Goal: Navigation & Orientation: Find specific page/section

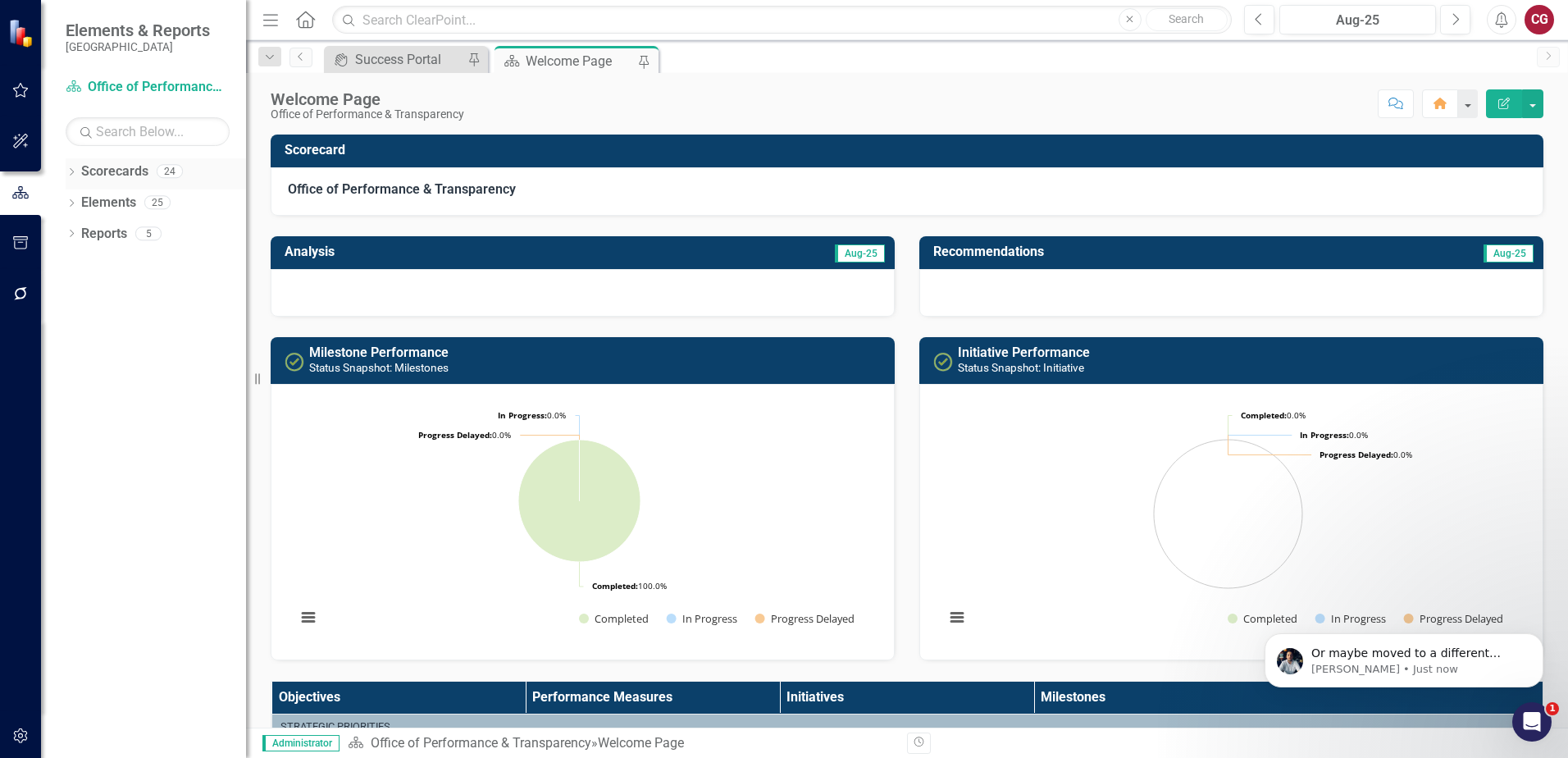
click at [66, 169] on icon "Dropdown" at bounding box center [72, 173] width 12 height 9
click at [78, 202] on icon "Dropdown" at bounding box center [80, 202] width 13 height 10
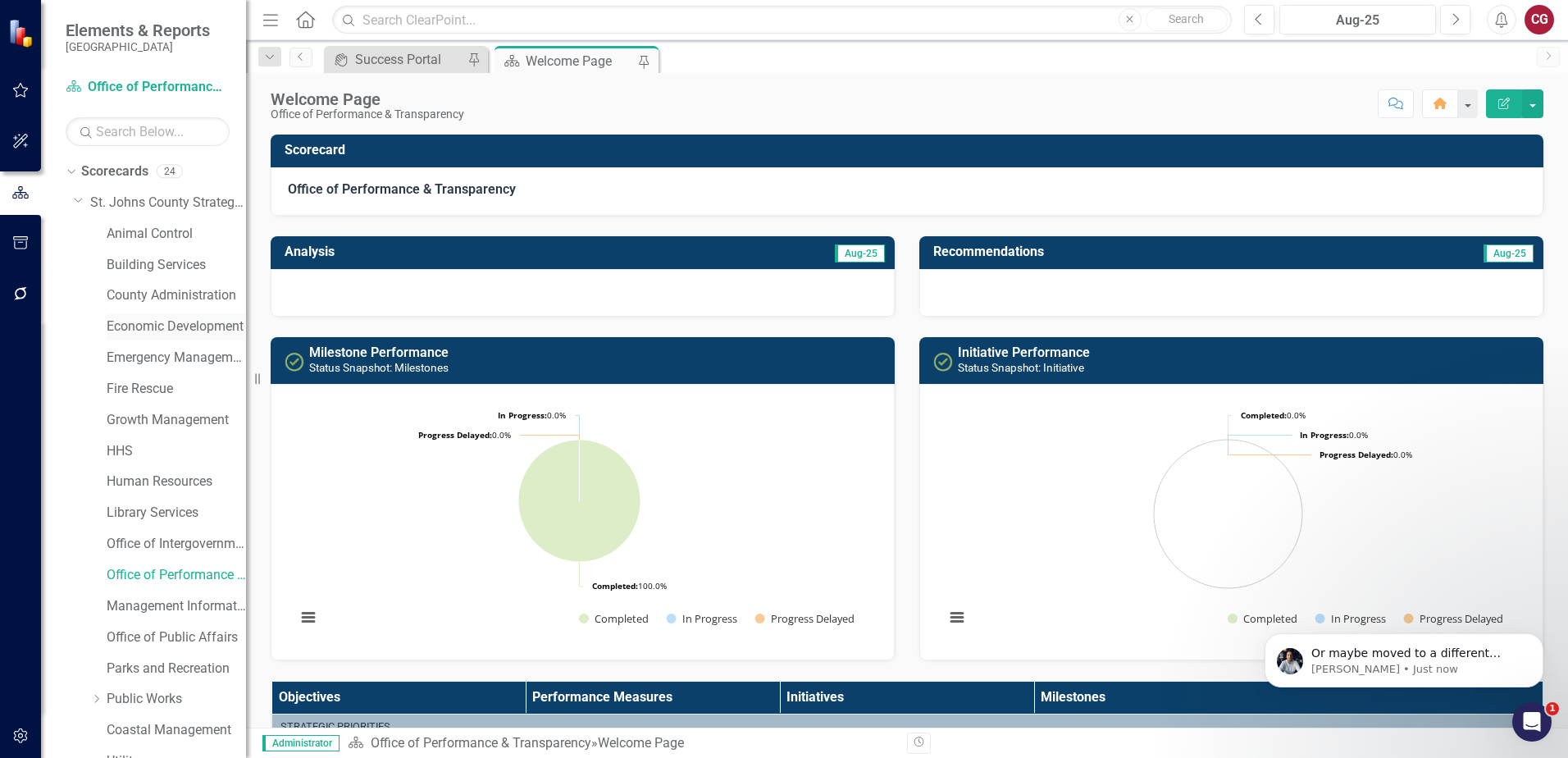
click at [168, 324] on link "Economic Development" at bounding box center [176, 327] width 139 height 19
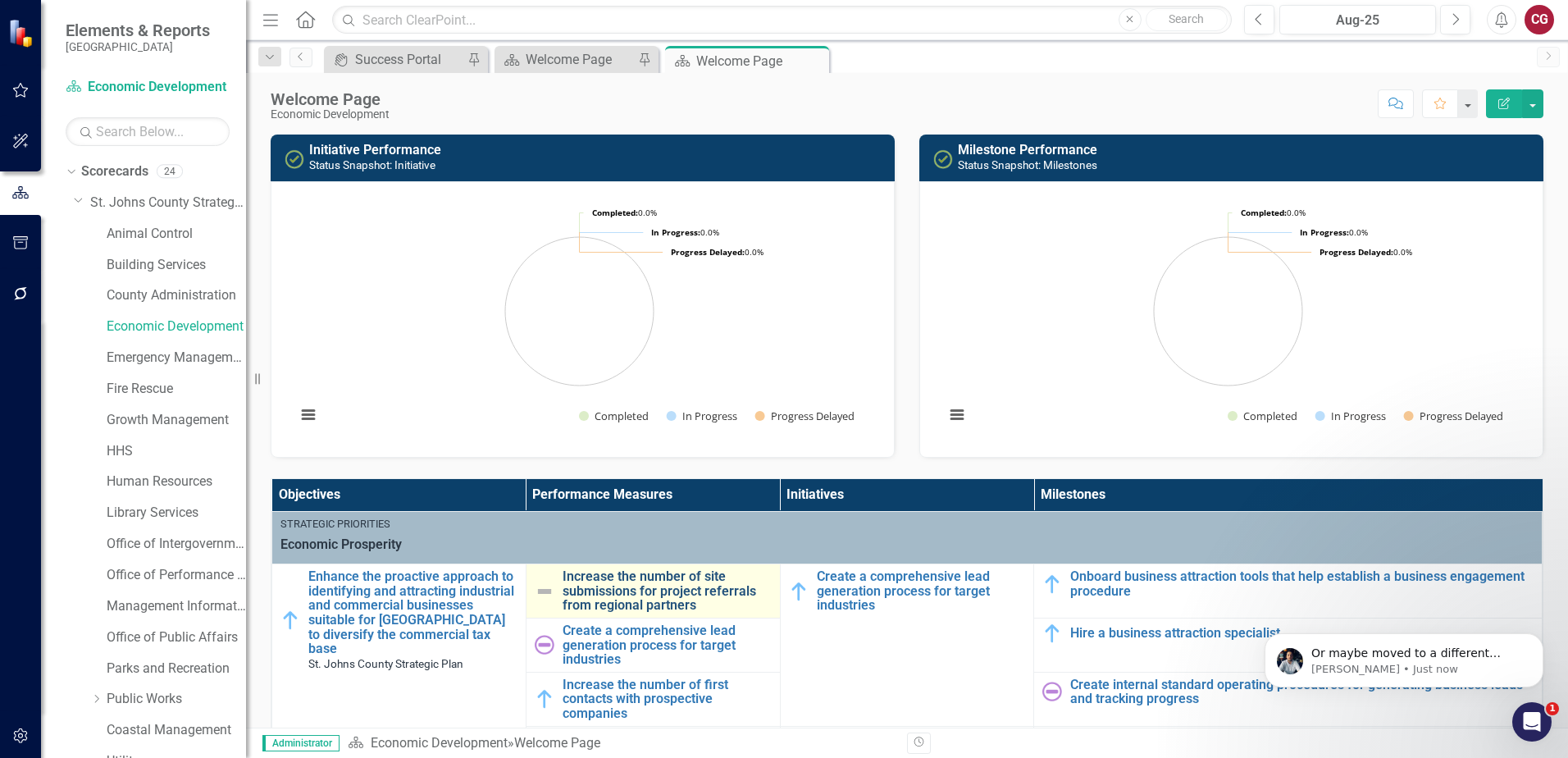
click at [662, 580] on link "Increase the number of site submissions for project referrals from regional par…" at bounding box center [667, 590] width 209 height 43
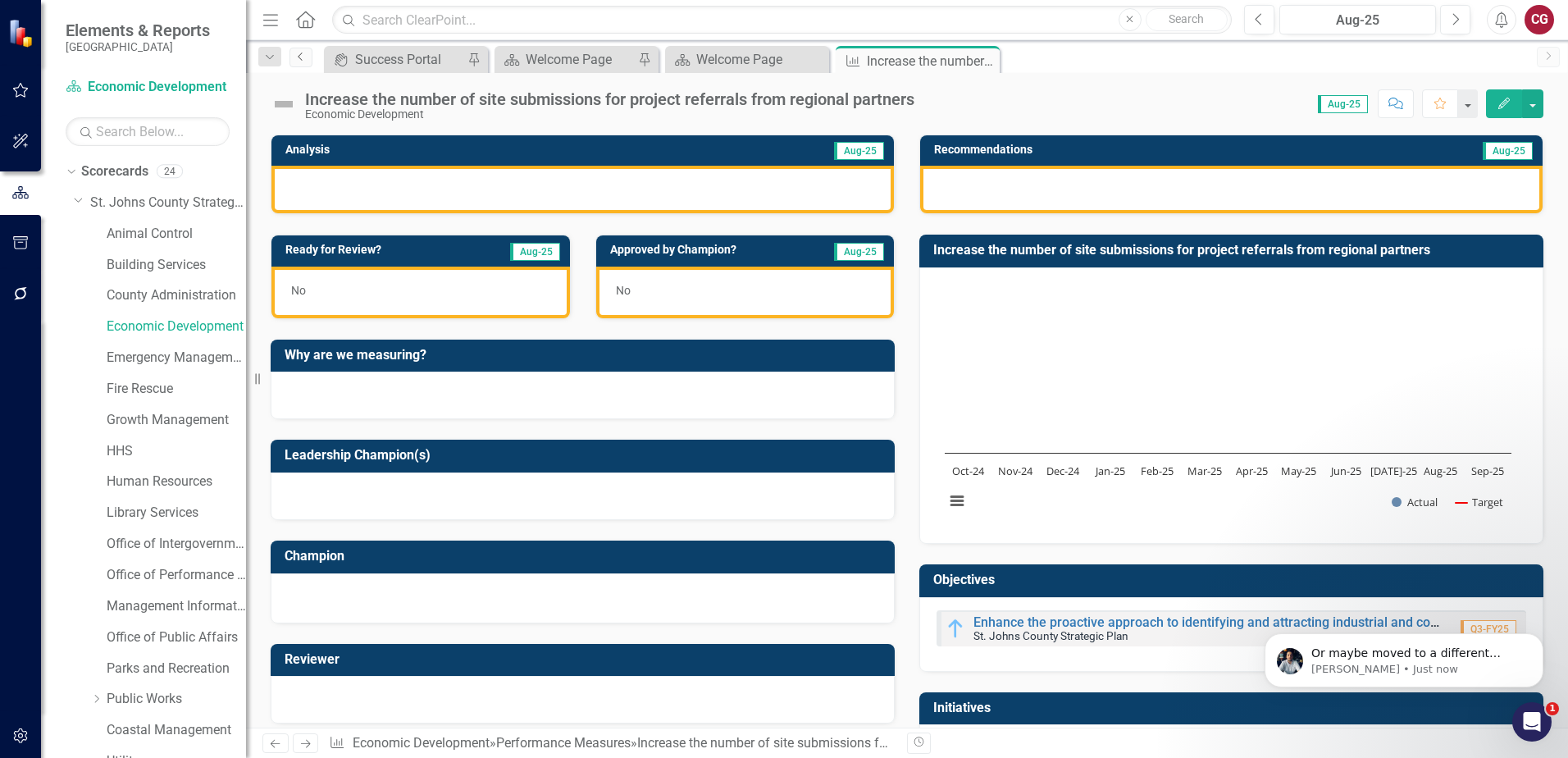
click at [304, 55] on icon "Previous" at bounding box center [301, 57] width 13 height 10
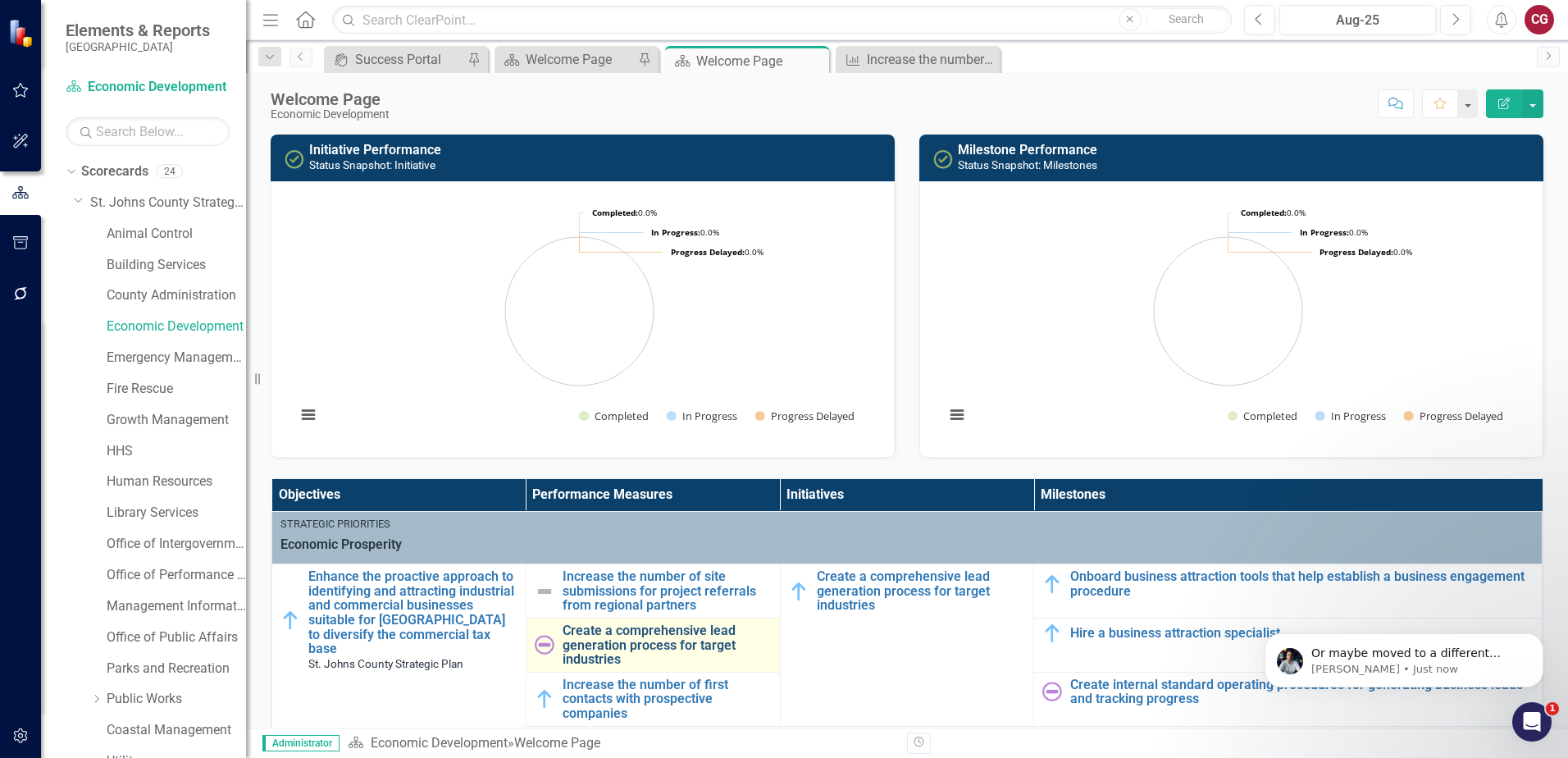
click at [601, 650] on link "Create a comprehensive lead generation process for target industries" at bounding box center [667, 645] width 209 height 43
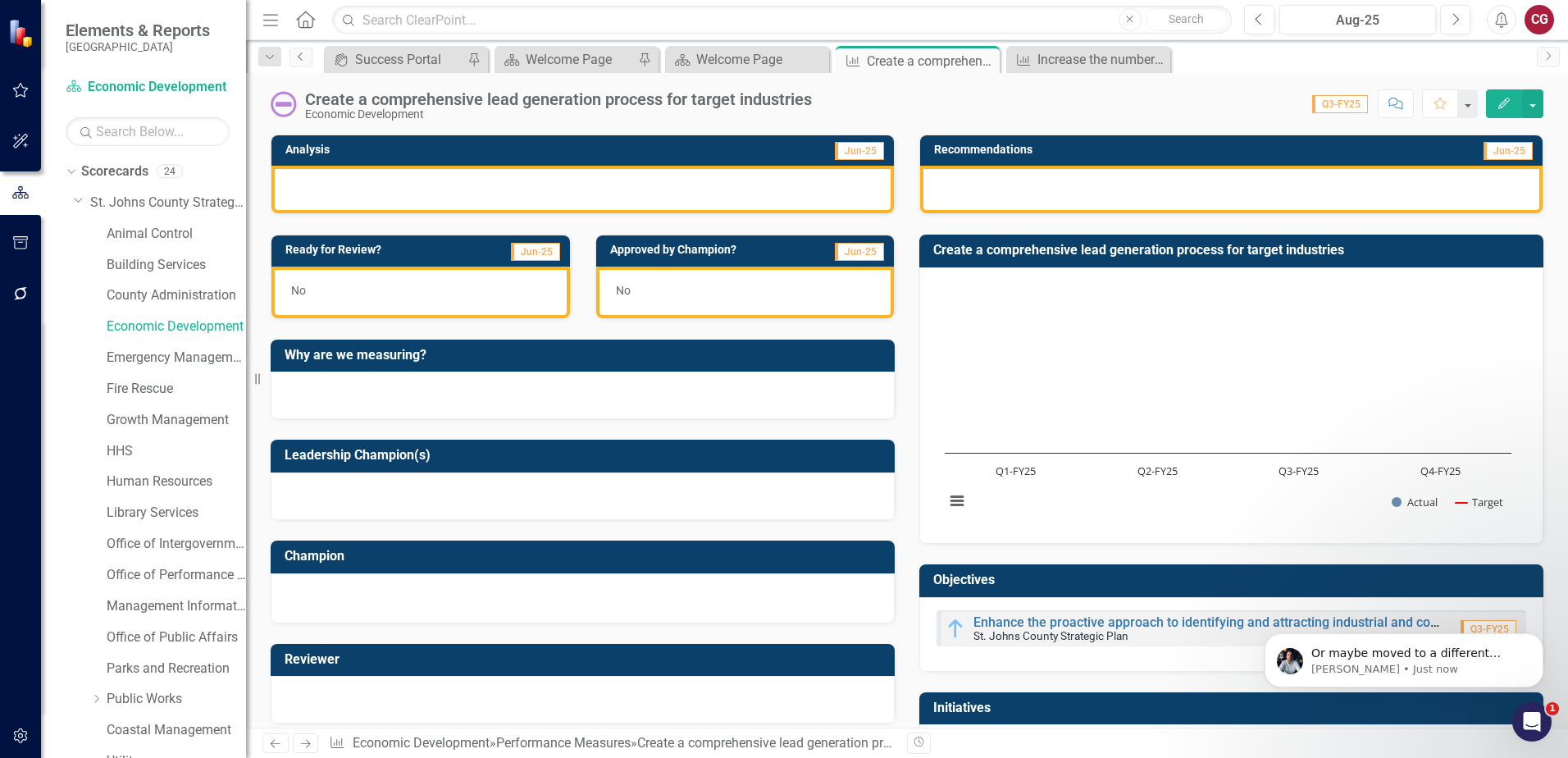
click at [304, 58] on icon "Previous" at bounding box center [301, 57] width 13 height 10
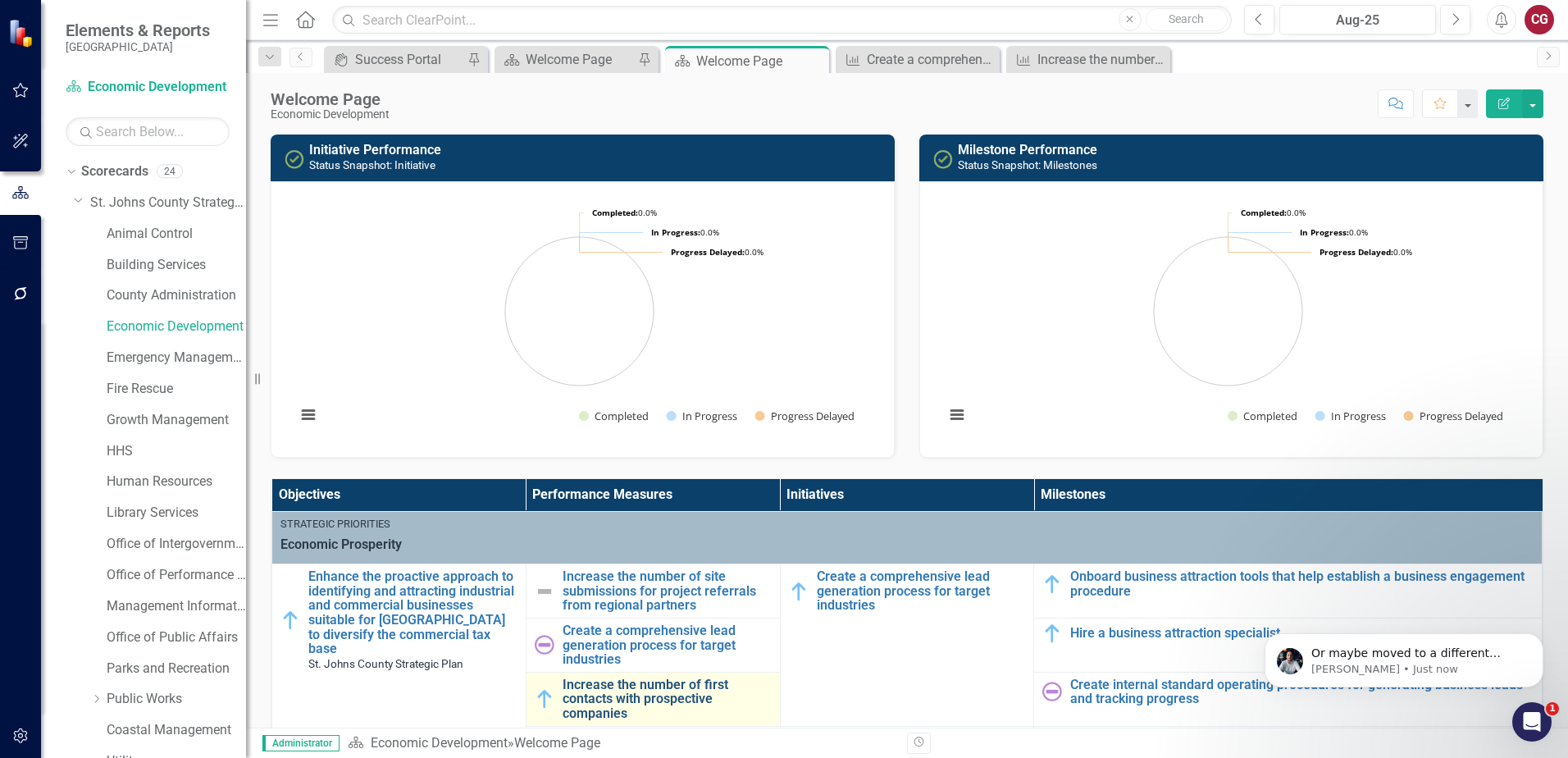
click at [604, 689] on link "Increase the number of first contacts with prospective companies" at bounding box center [667, 699] width 209 height 43
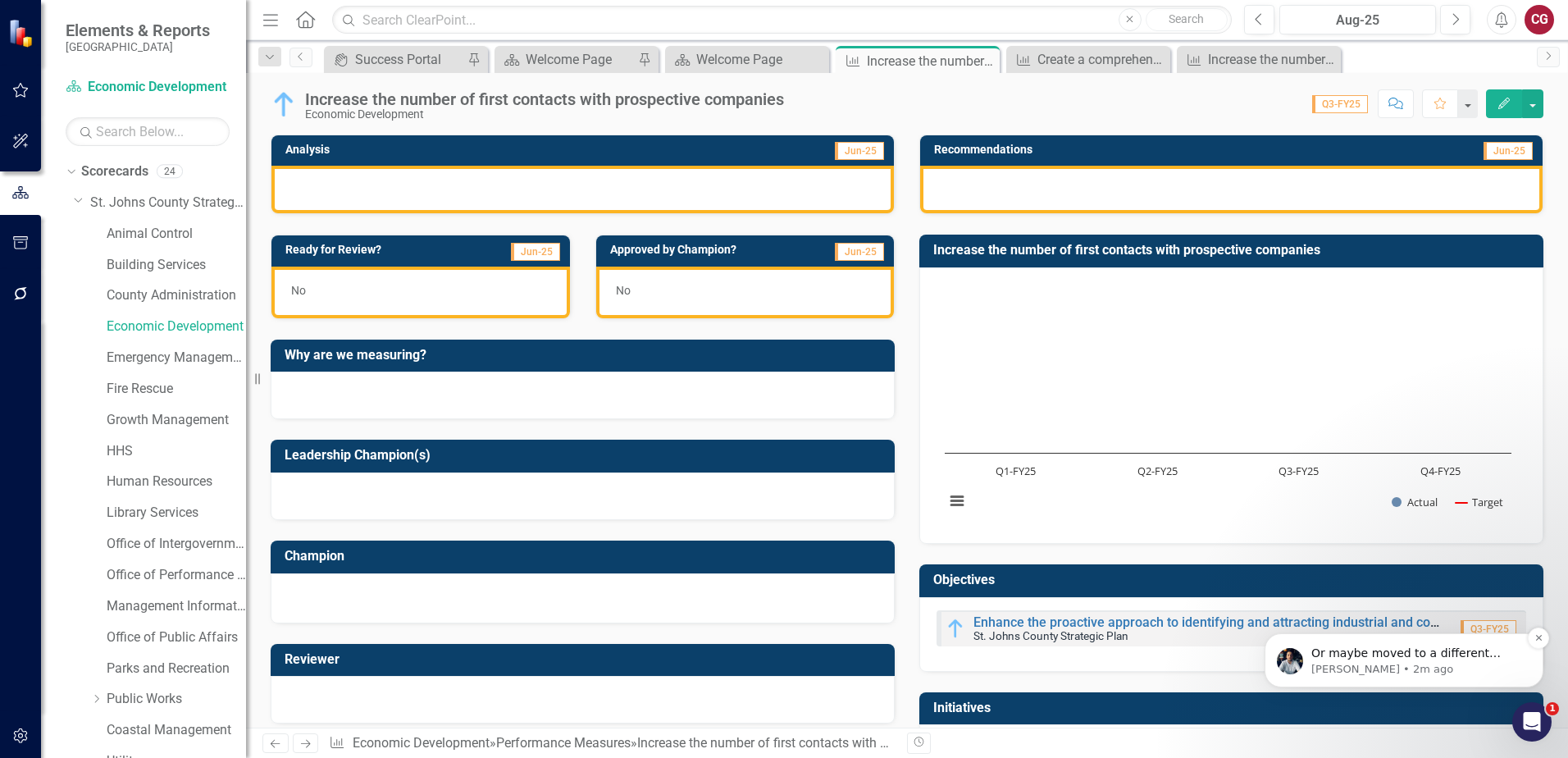
click at [1395, 673] on p "[PERSON_NAME] • 2m ago" at bounding box center [1417, 670] width 212 height 15
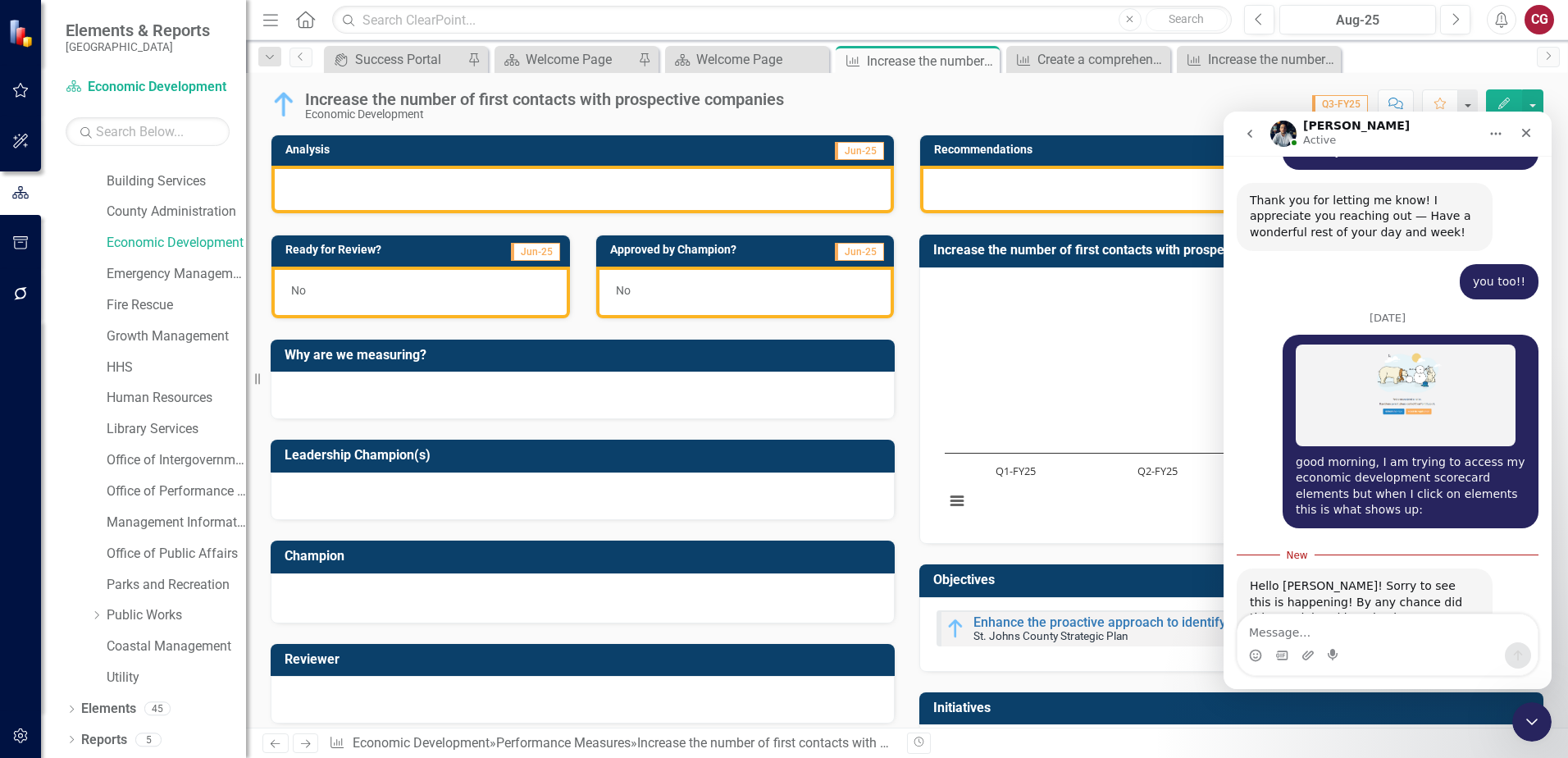
scroll to position [1927, 0]
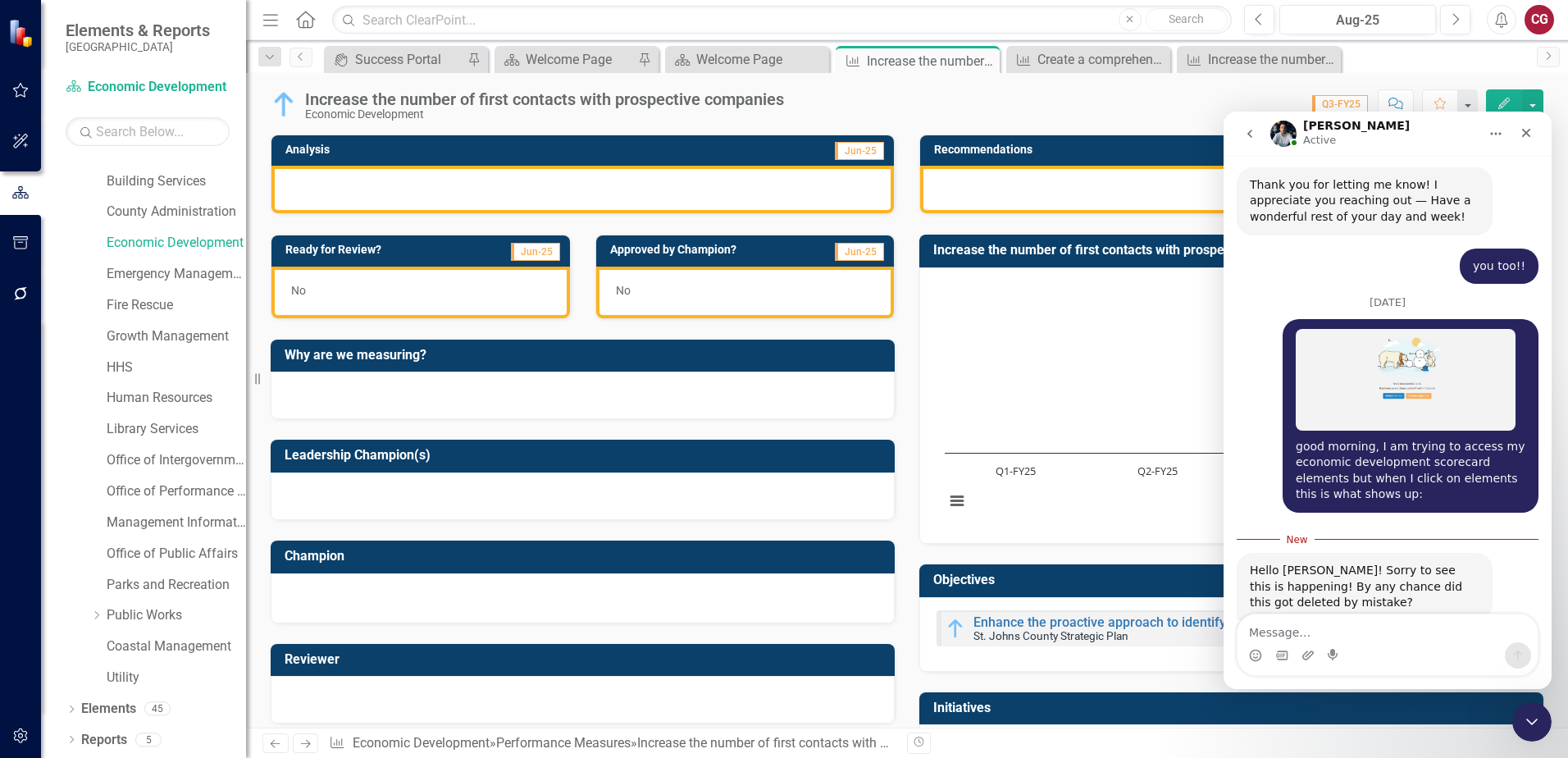
click at [1398, 621] on textarea "Message…" at bounding box center [1388, 628] width 300 height 28
type textarea "I am not sure if either of those things happened"
drag, startPoint x: 1497, startPoint y: 630, endPoint x: 1116, endPoint y: 615, distance: 381.3
click at [1224, 615] on html "[PERSON_NAME] Active Hi there! This is Fin, your ClearPoint Support AI Assistan…" at bounding box center [1387, 400] width 328 height 577
click at [1528, 138] on icon "Close" at bounding box center [1526, 133] width 13 height 13
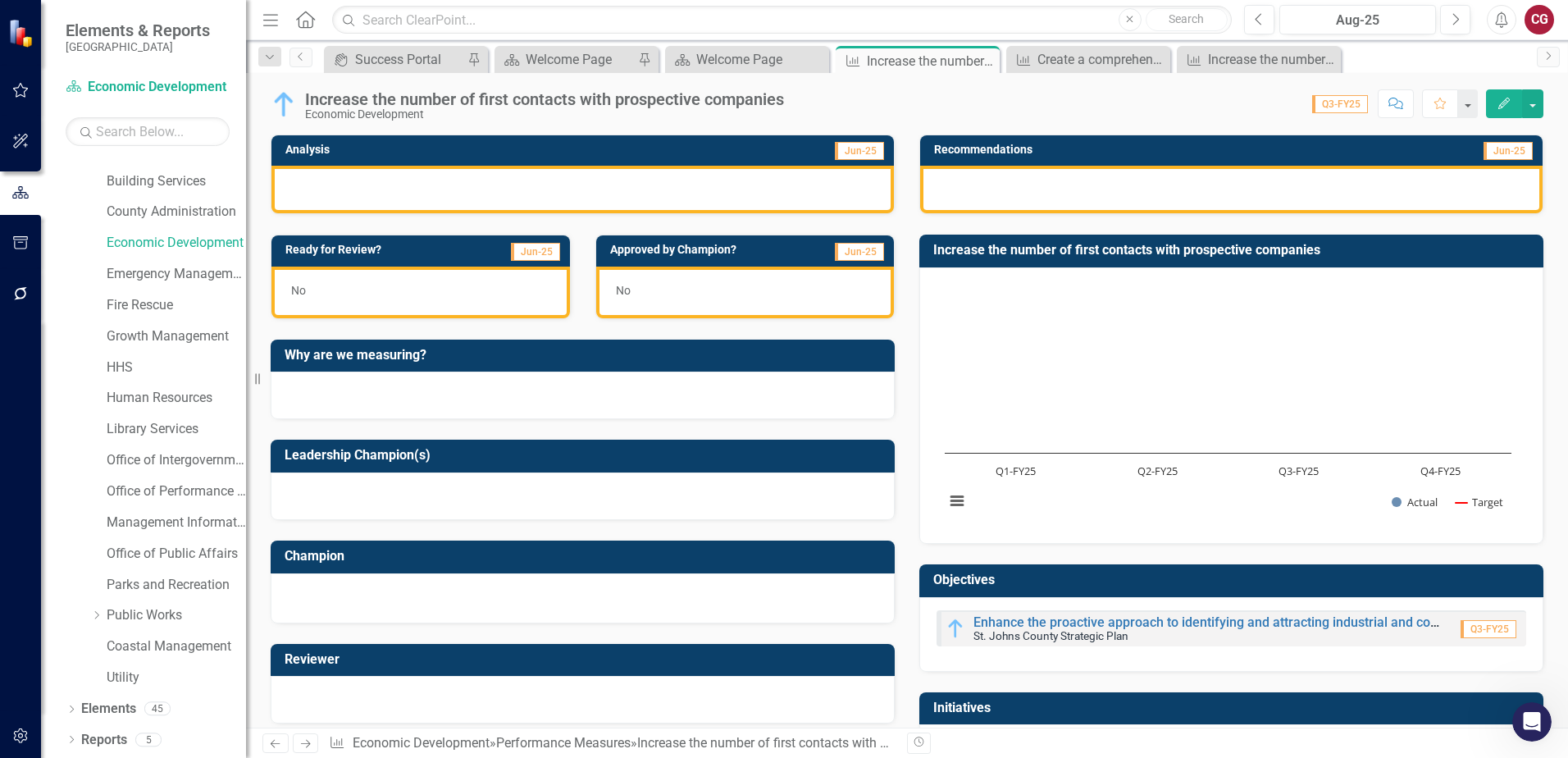
scroll to position [1900, 0]
click at [18, 735] on icon "button" at bounding box center [21, 735] width 18 height 13
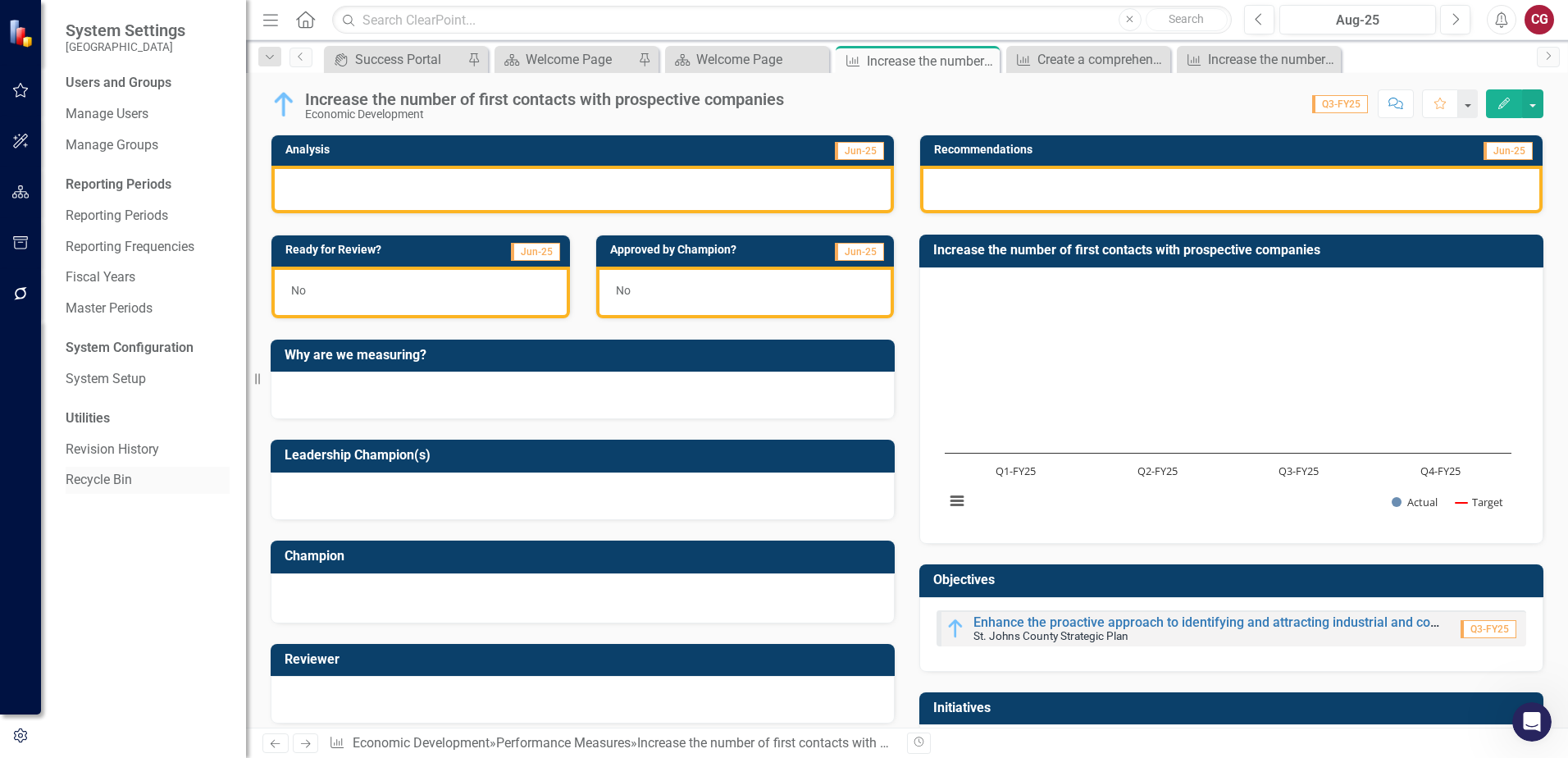
click at [110, 473] on link "Recycle Bin" at bounding box center [148, 479] width 164 height 19
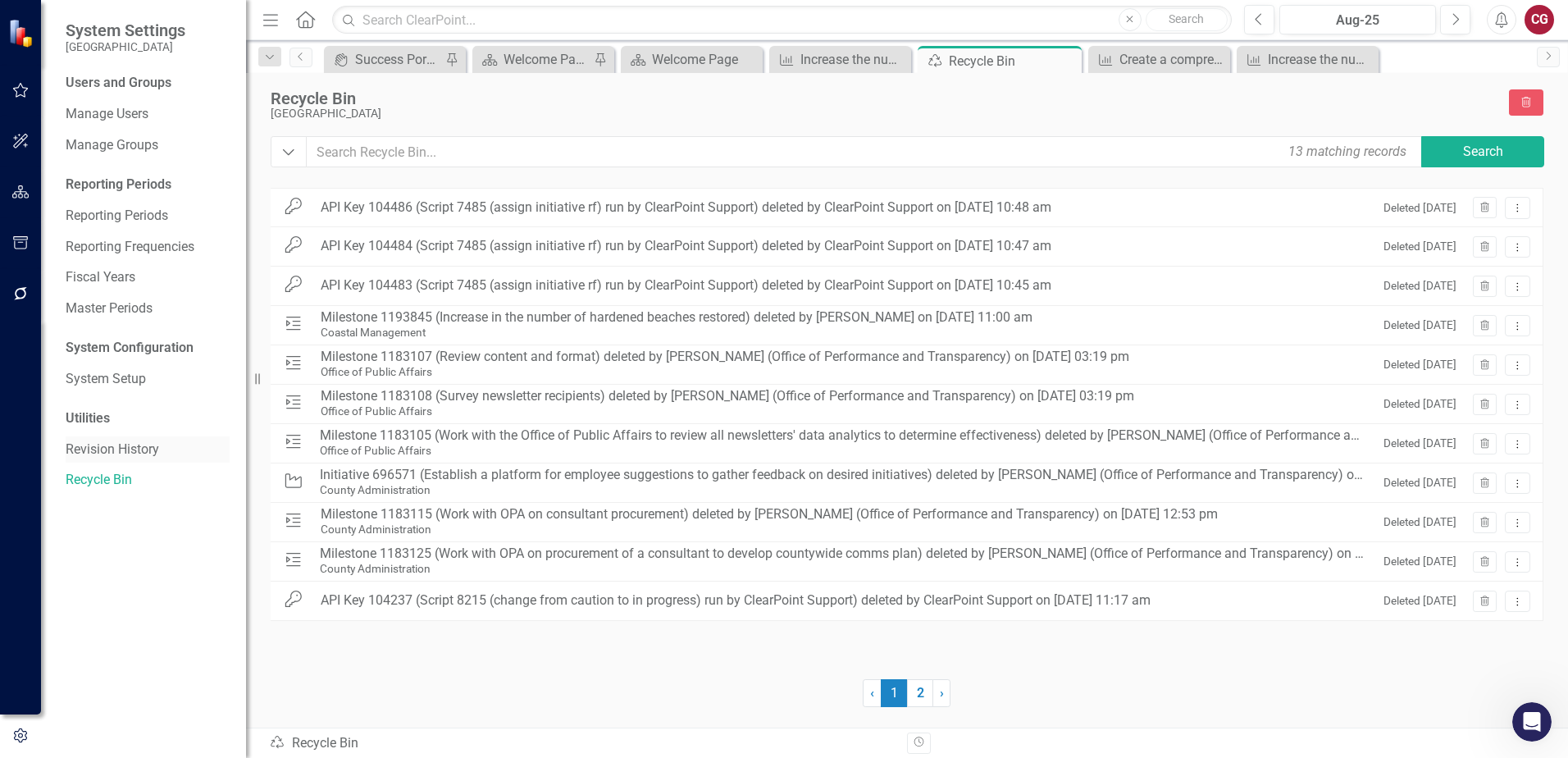
click at [107, 449] on link "Revision History" at bounding box center [148, 449] width 164 height 19
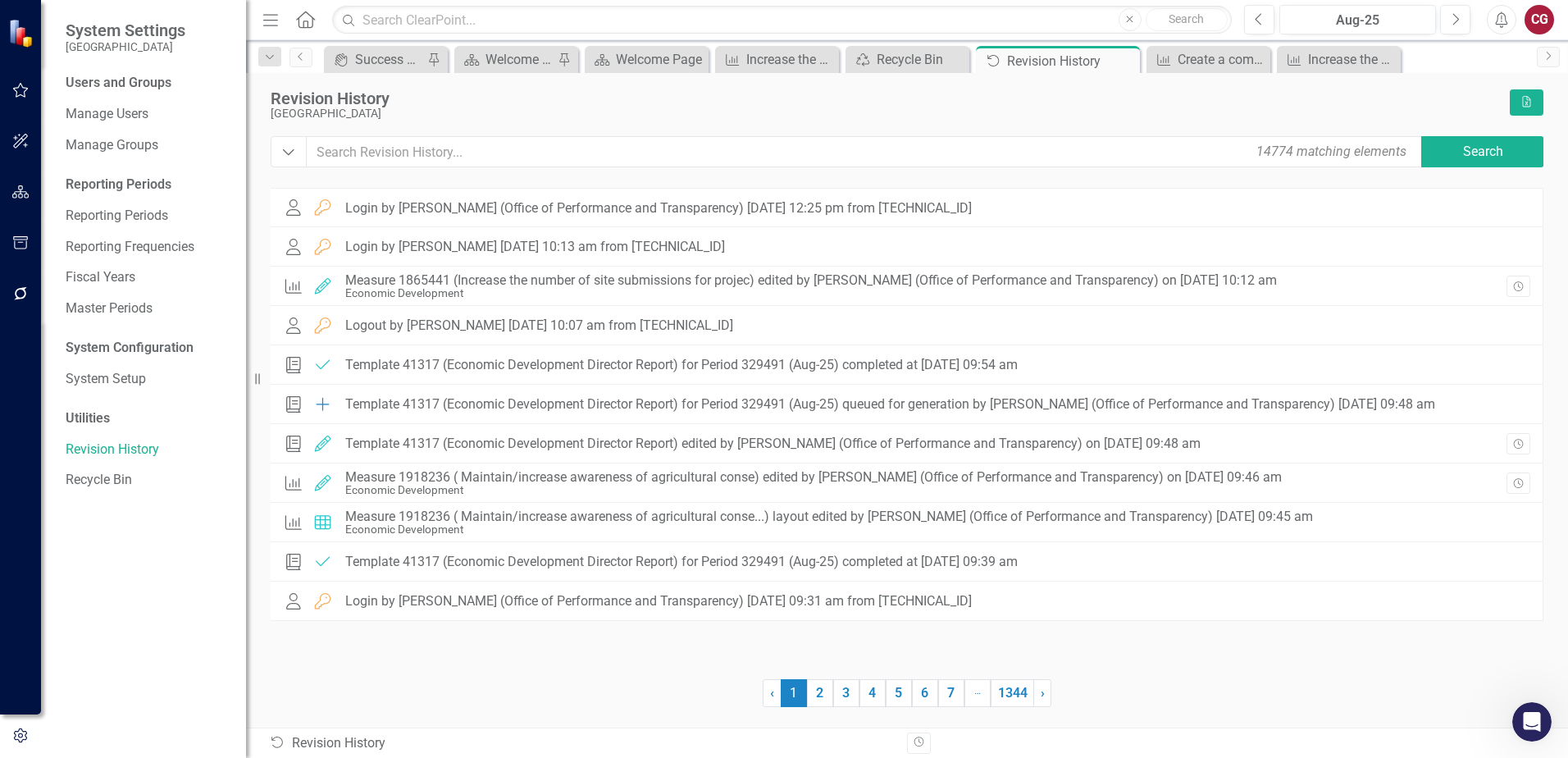
click at [88, 415] on div "Utilities" at bounding box center [148, 419] width 164 height 19
click at [124, 382] on link "System Setup" at bounding box center [148, 379] width 164 height 19
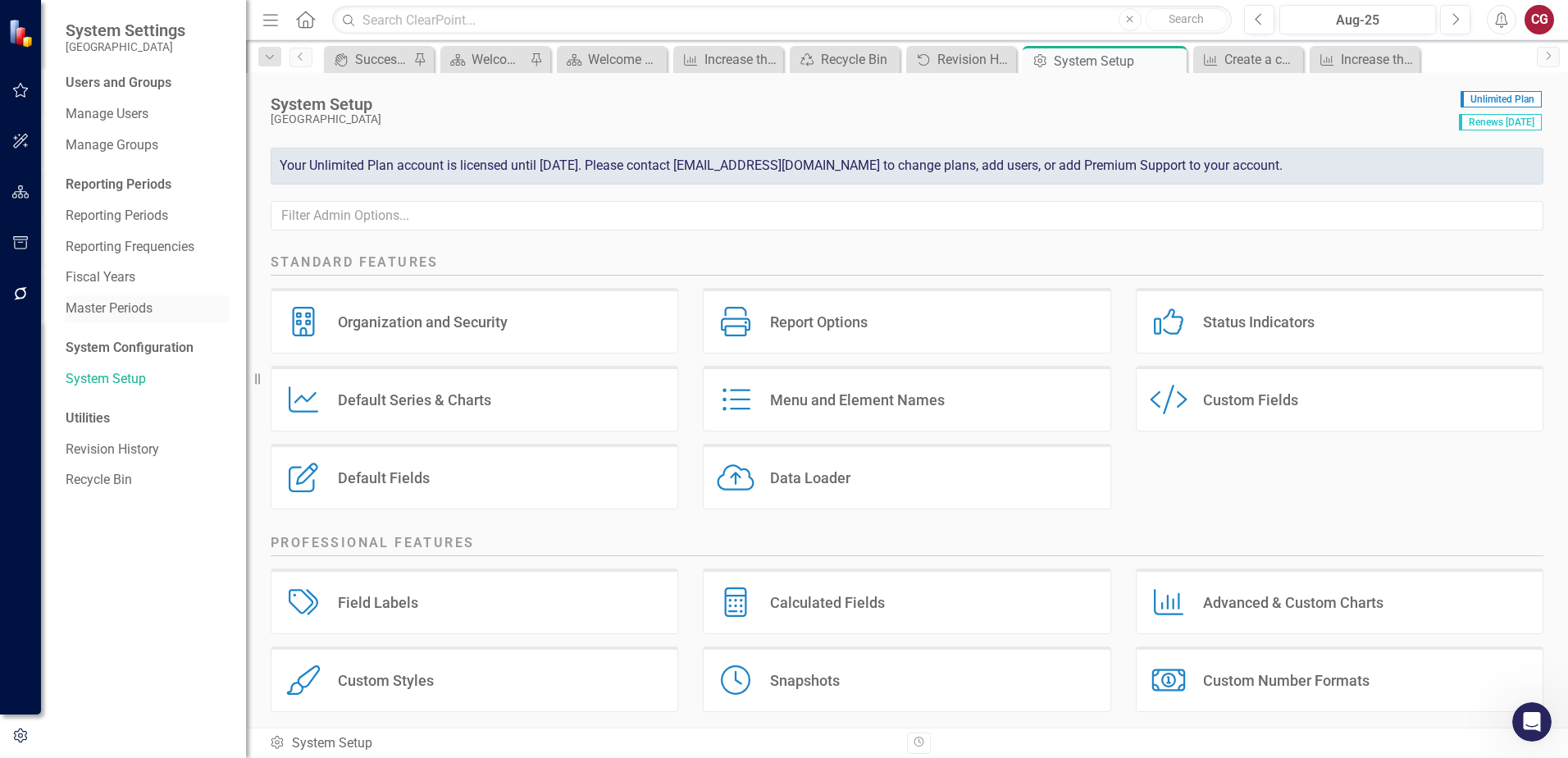
click at [123, 312] on link "Master Periods" at bounding box center [148, 309] width 164 height 19
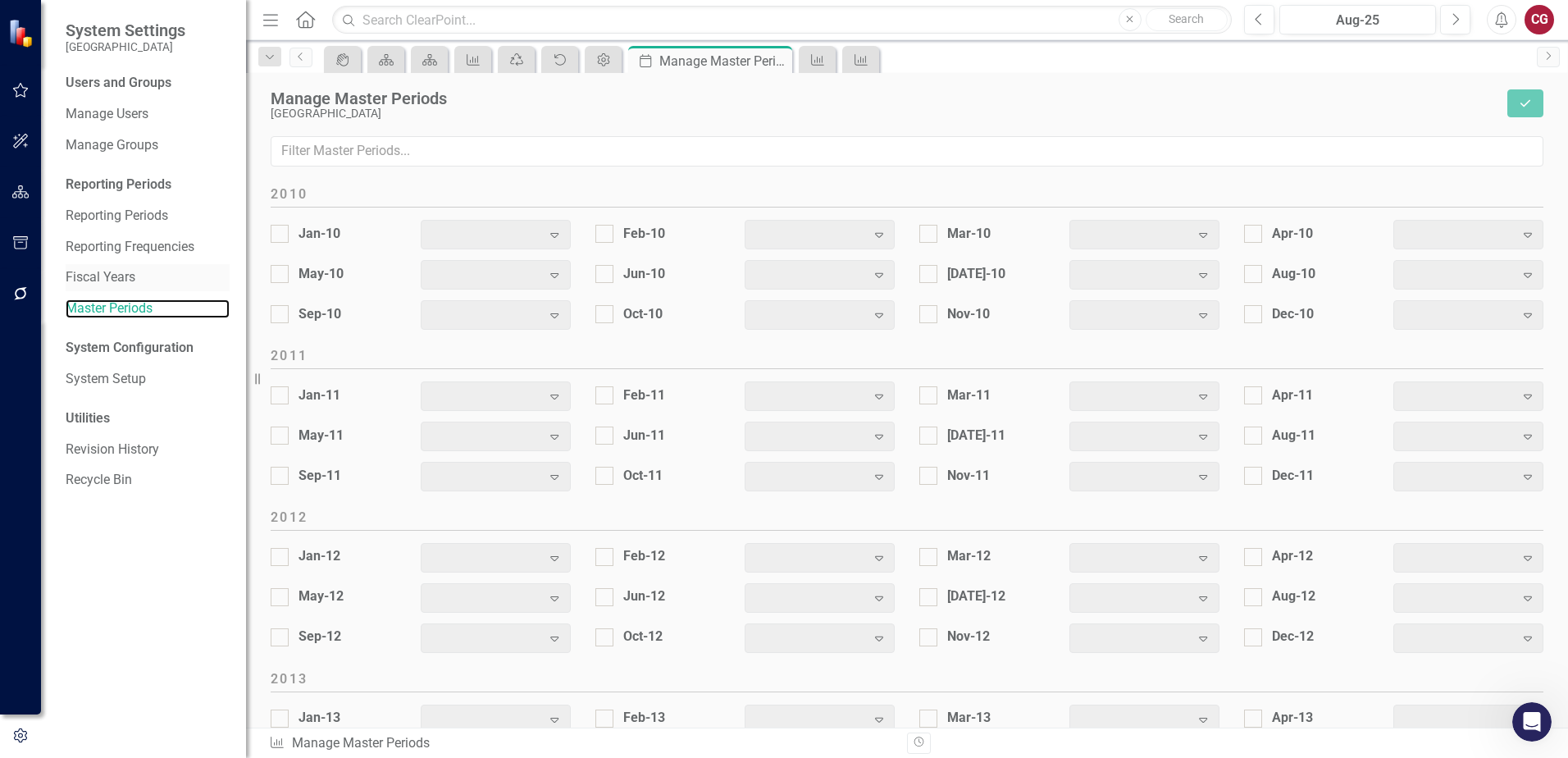
scroll to position [2035, 0]
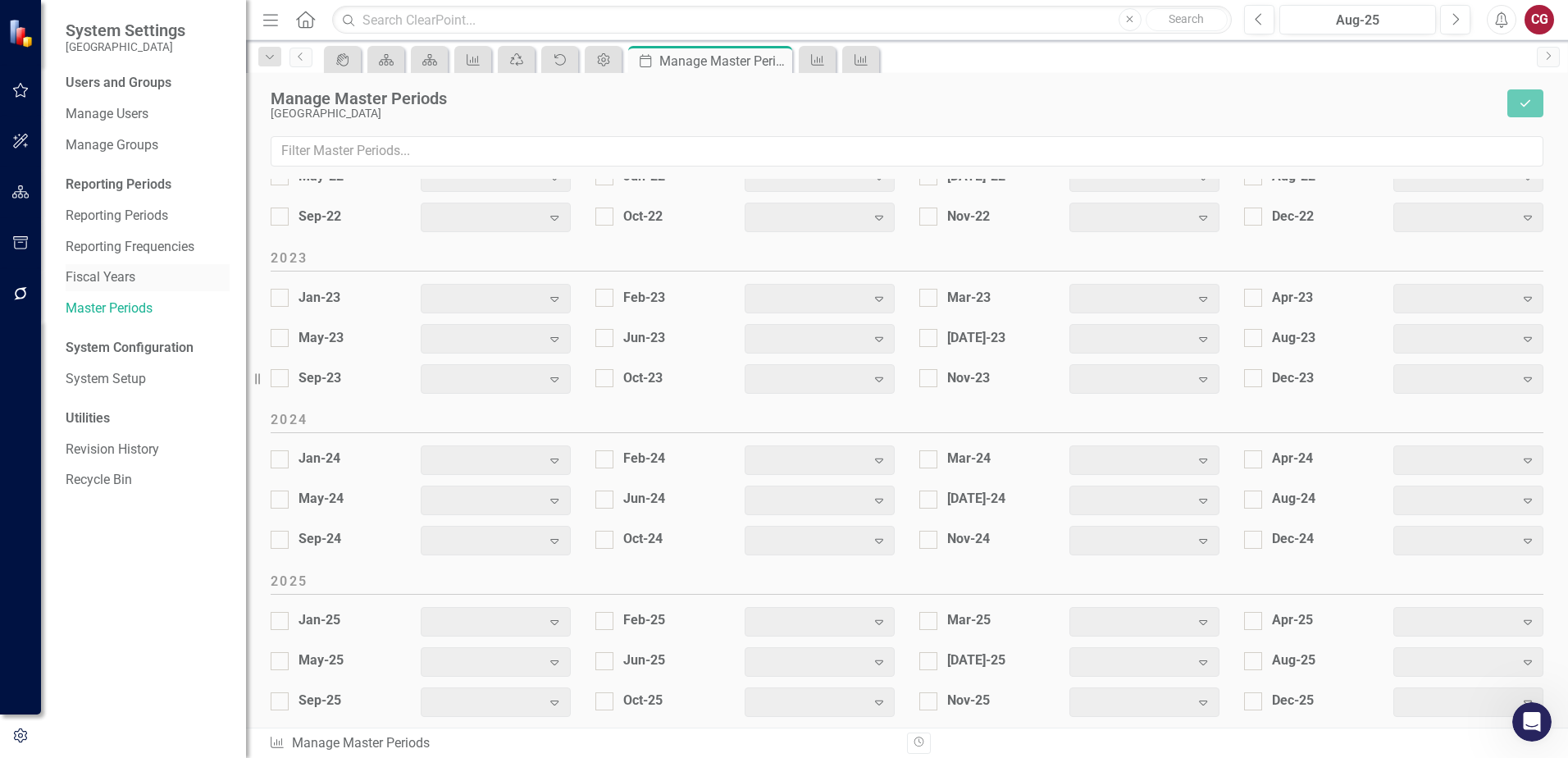
click at [123, 282] on link "Fiscal Years" at bounding box center [148, 278] width 164 height 19
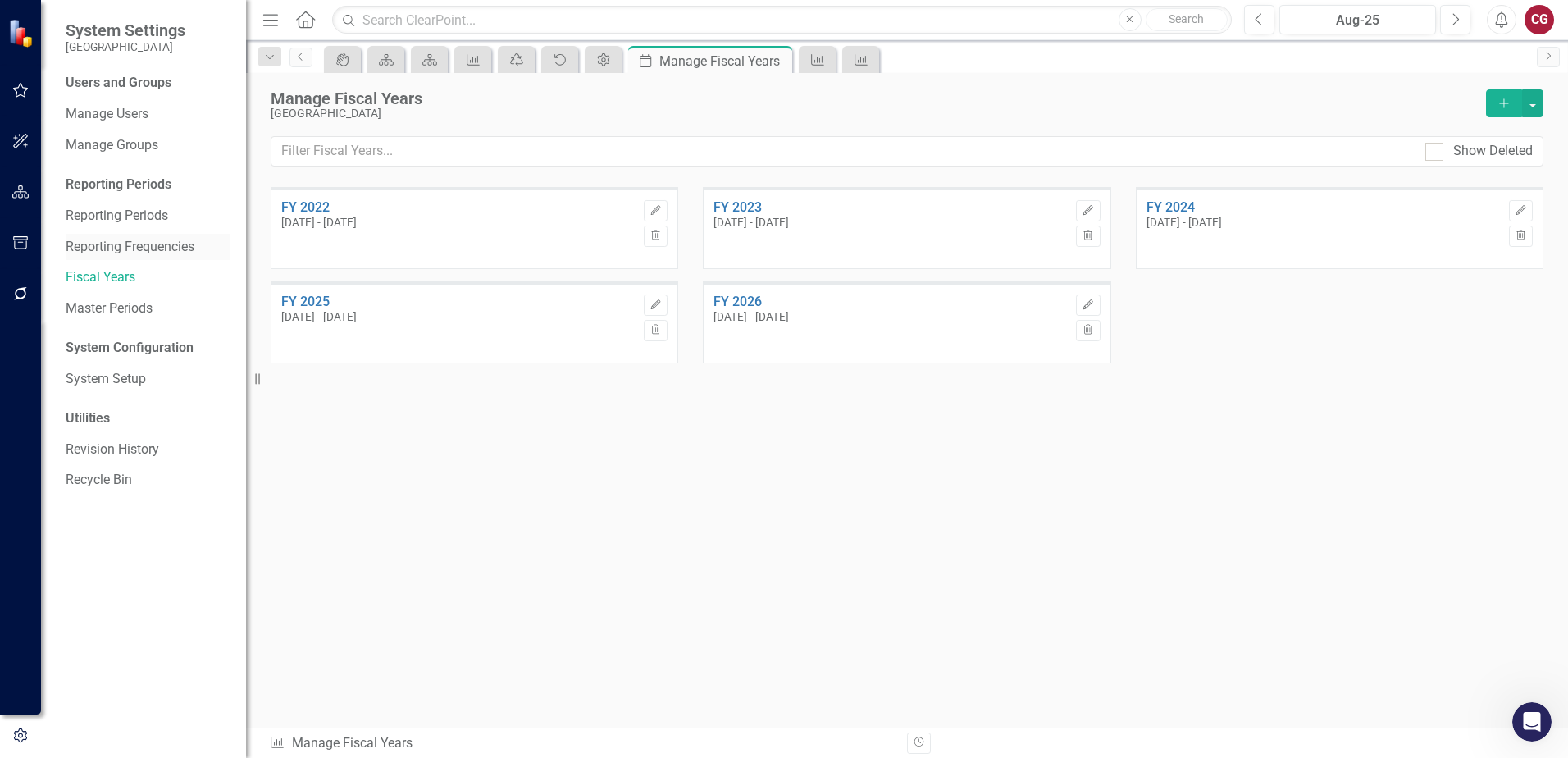
click at [108, 246] on link "Reporting Frequencies" at bounding box center [148, 247] width 164 height 19
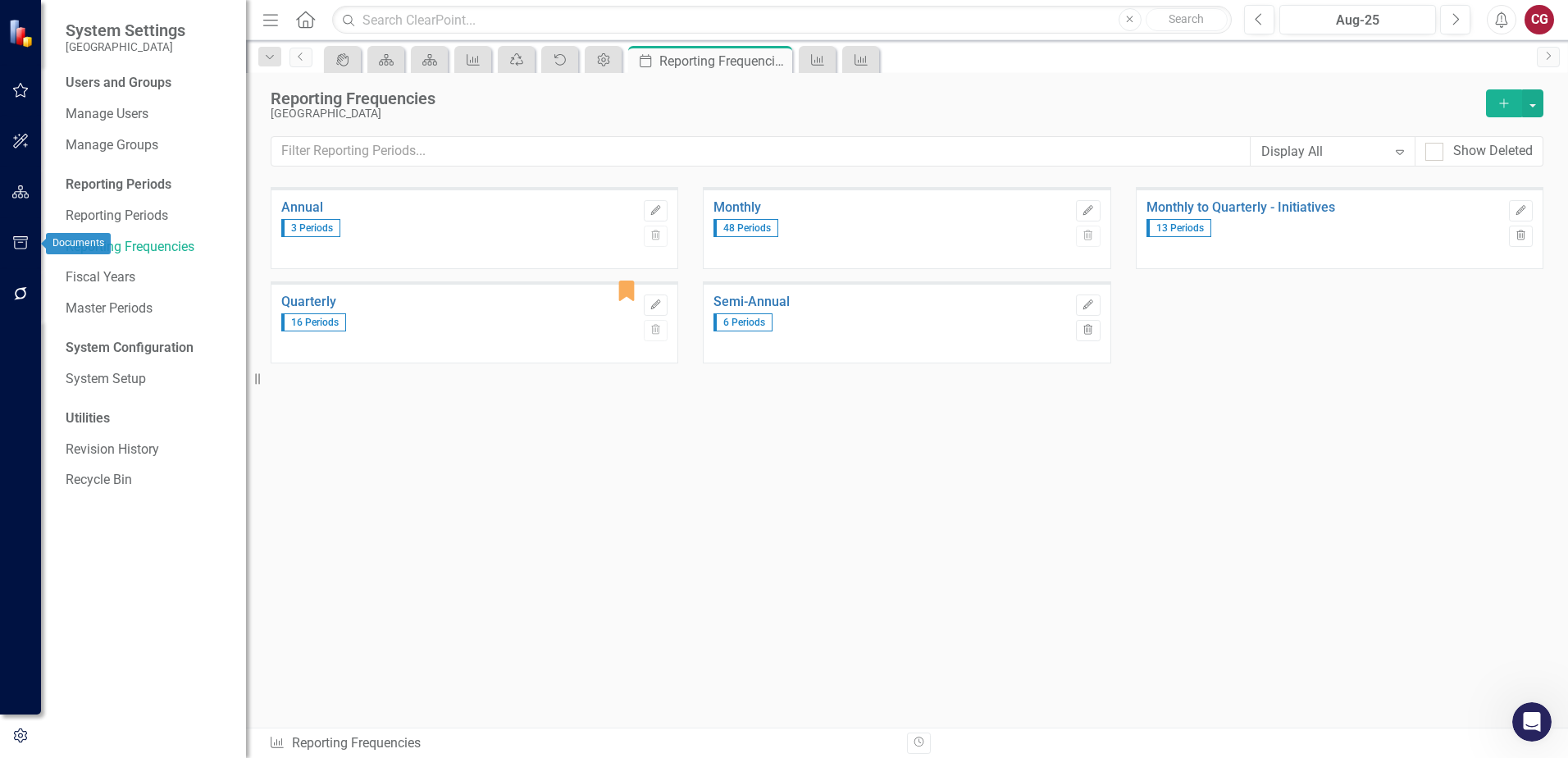
click at [25, 244] on icon "button" at bounding box center [21, 243] width 18 height 13
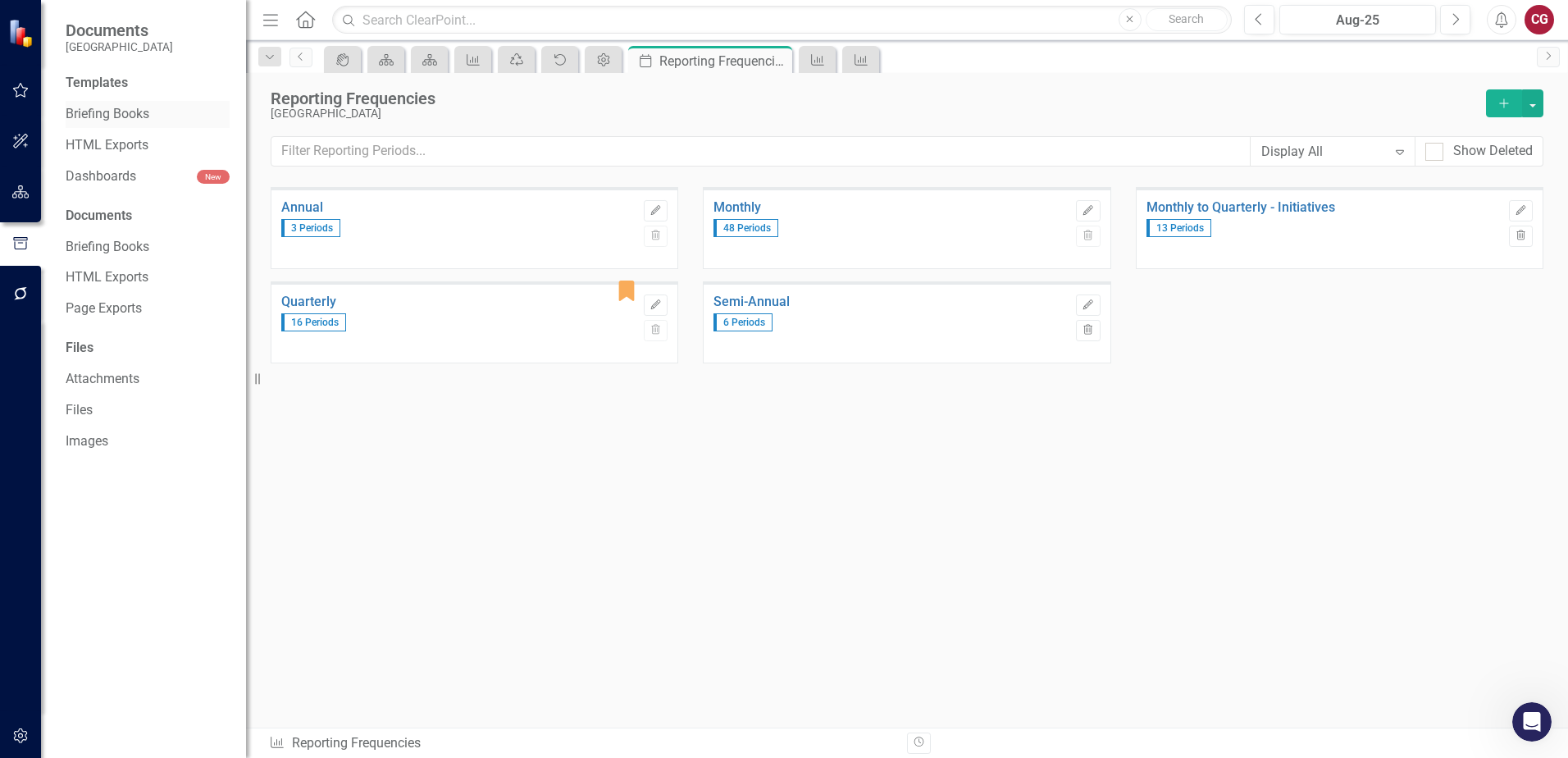
click at [87, 123] on link "Briefing Books" at bounding box center [148, 114] width 164 height 19
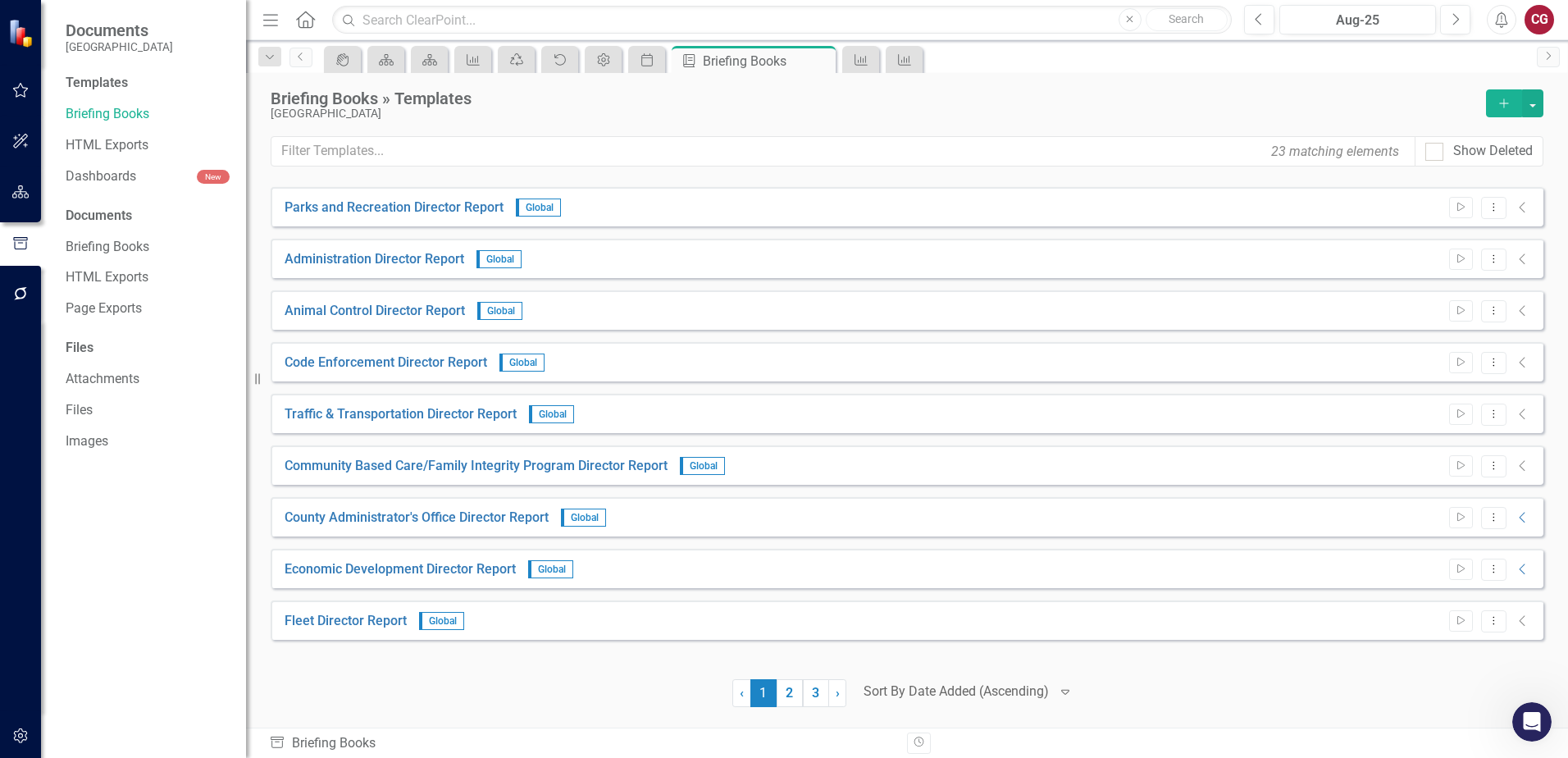
click at [28, 90] on icon "button" at bounding box center [21, 90] width 18 height 13
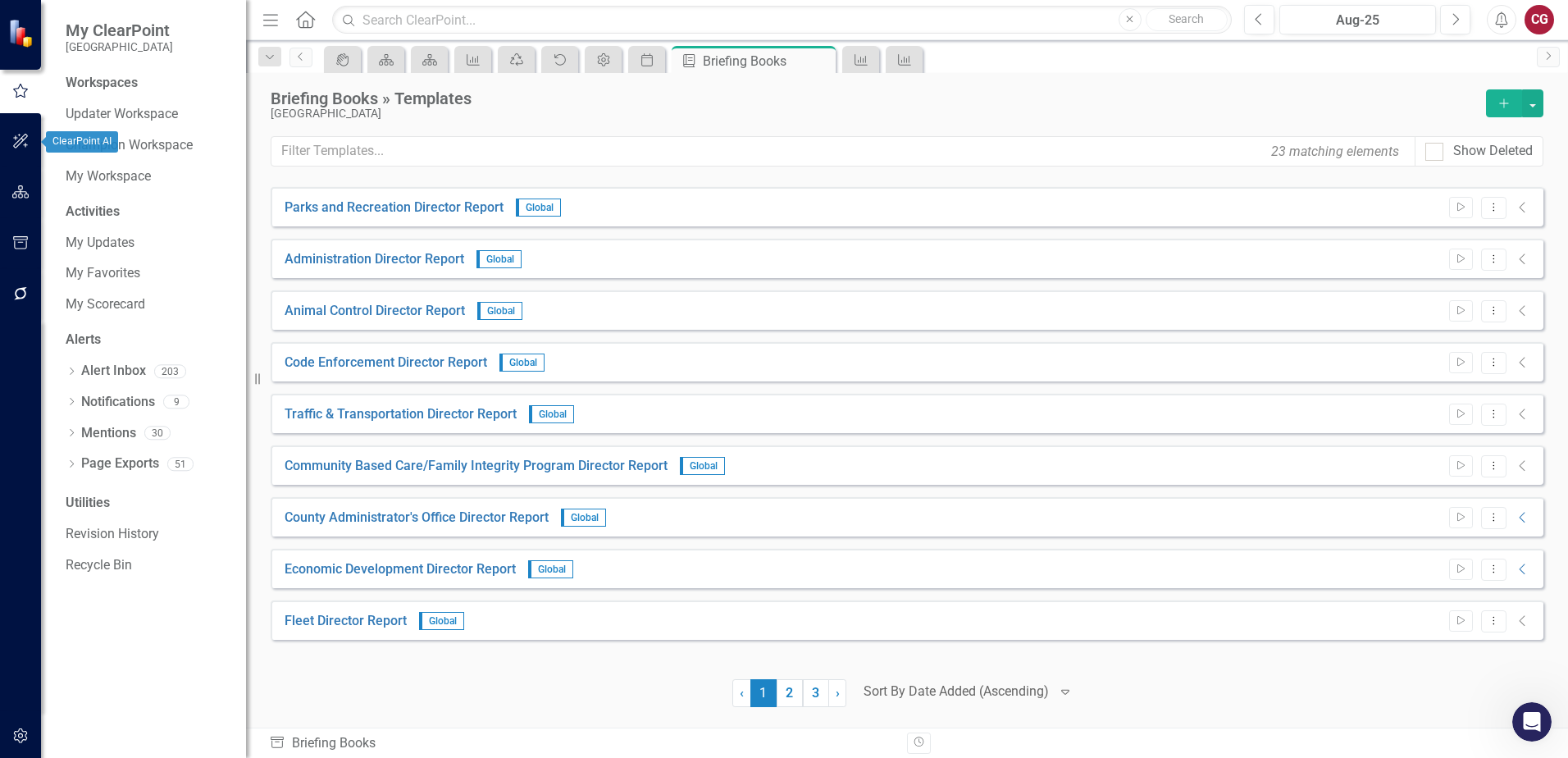
click at [33, 148] on button "button" at bounding box center [21, 141] width 37 height 34
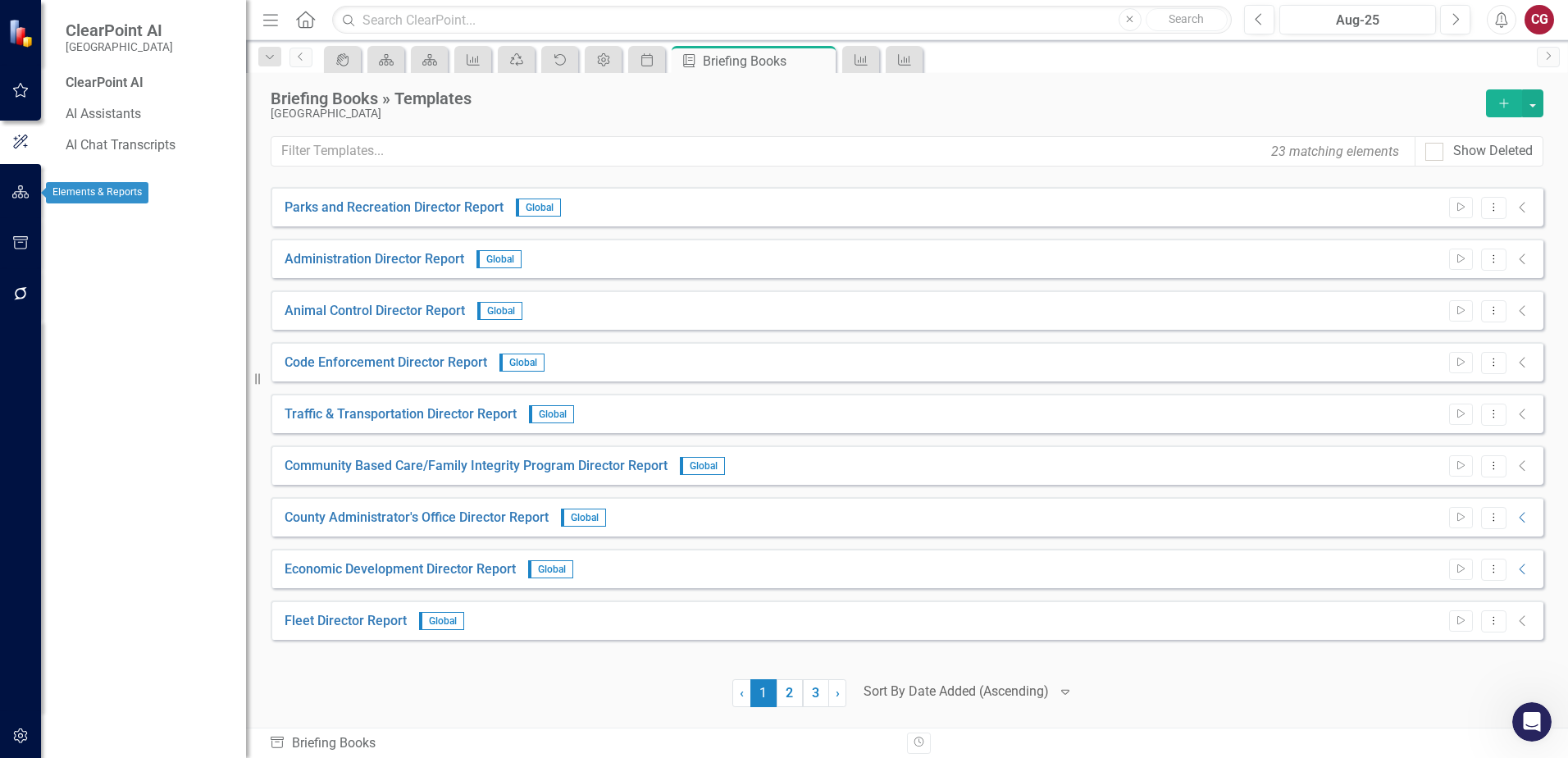
click at [28, 181] on button "button" at bounding box center [21, 192] width 37 height 34
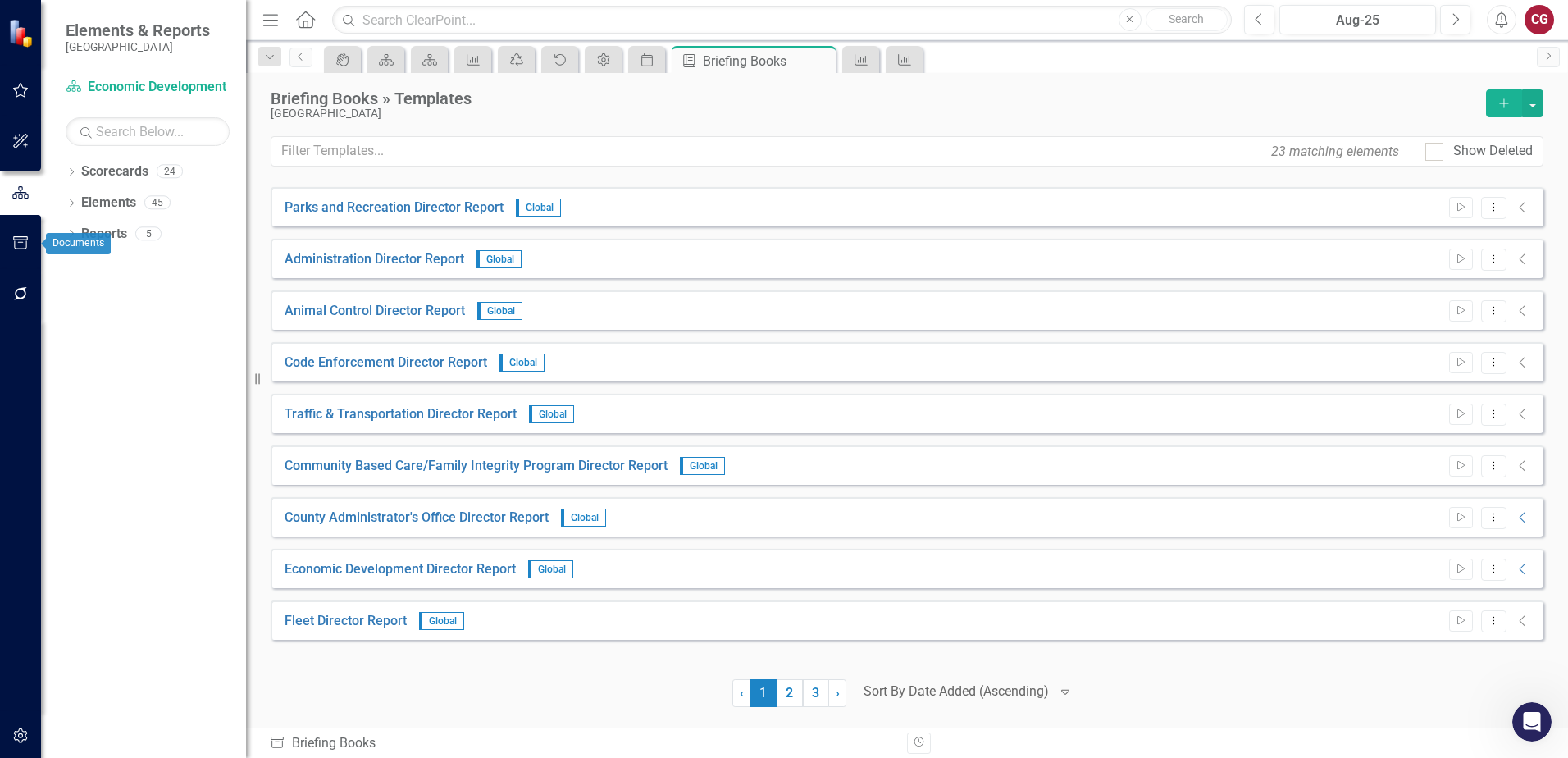
click at [21, 242] on icon "button" at bounding box center [21, 243] width 18 height 13
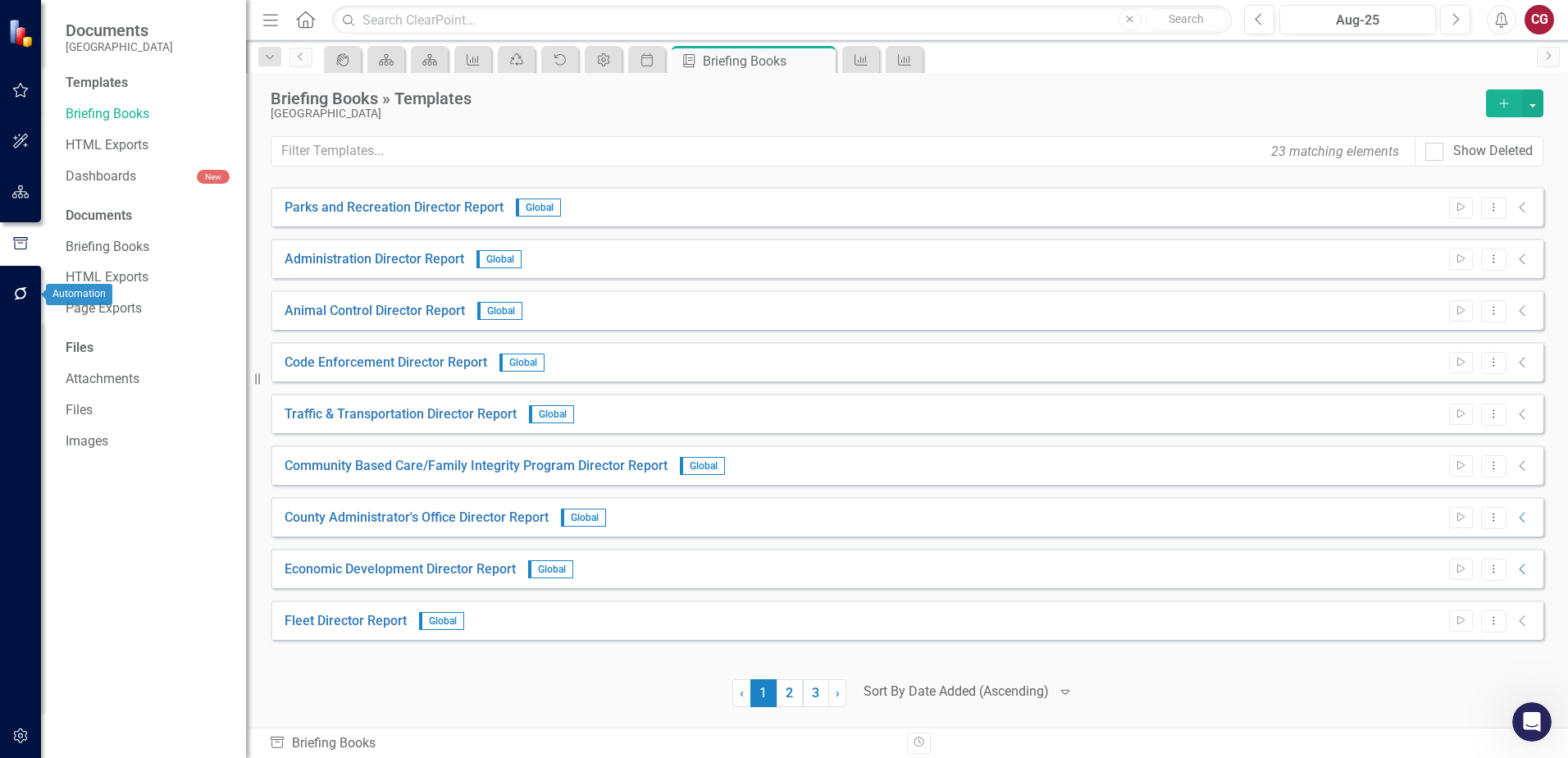
click at [24, 283] on button "button" at bounding box center [21, 294] width 37 height 34
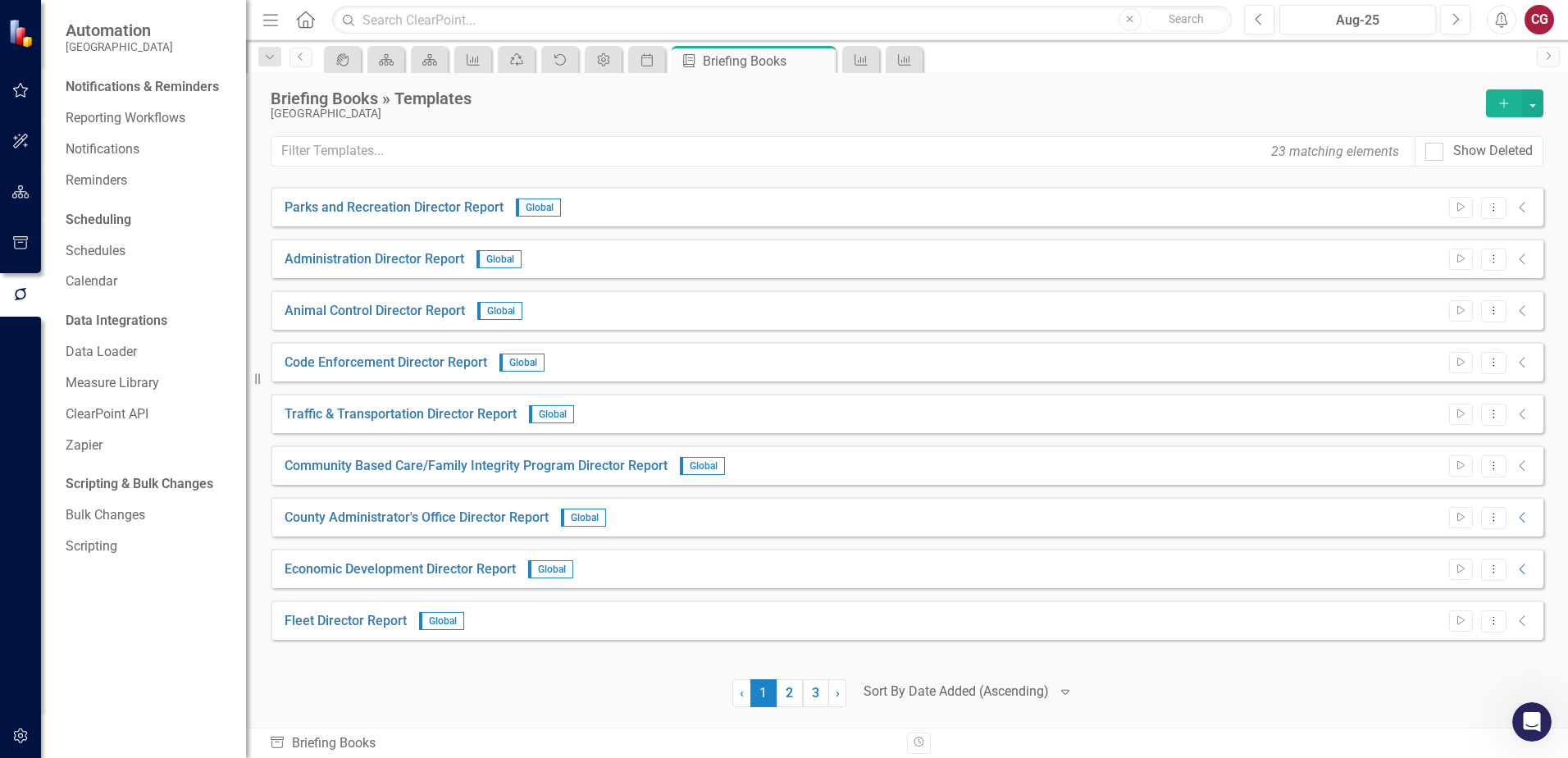
click at [21, 734] on icon "button" at bounding box center [20, 735] width 14 height 15
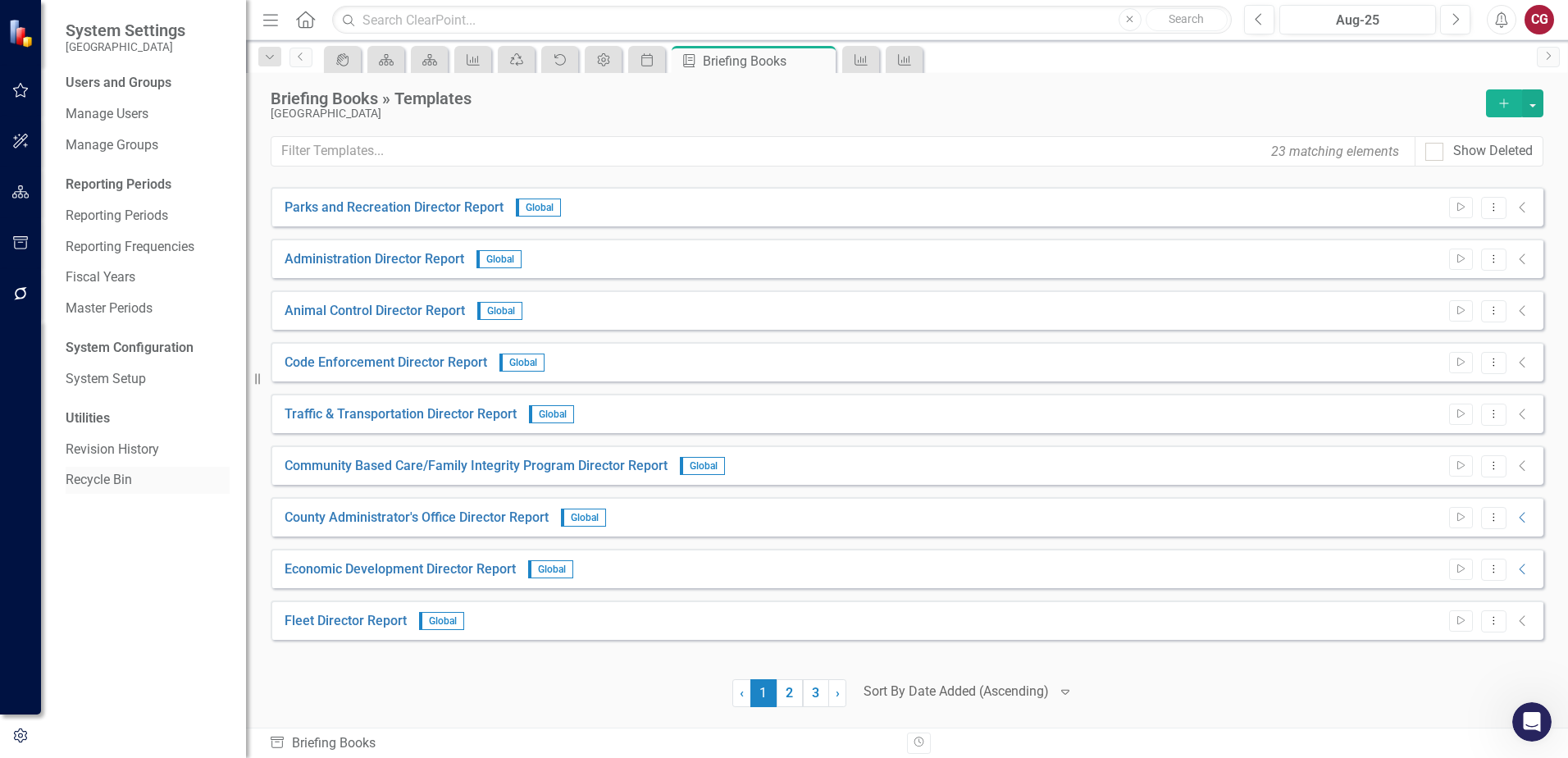
click at [108, 484] on link "Recycle Bin" at bounding box center [148, 479] width 164 height 19
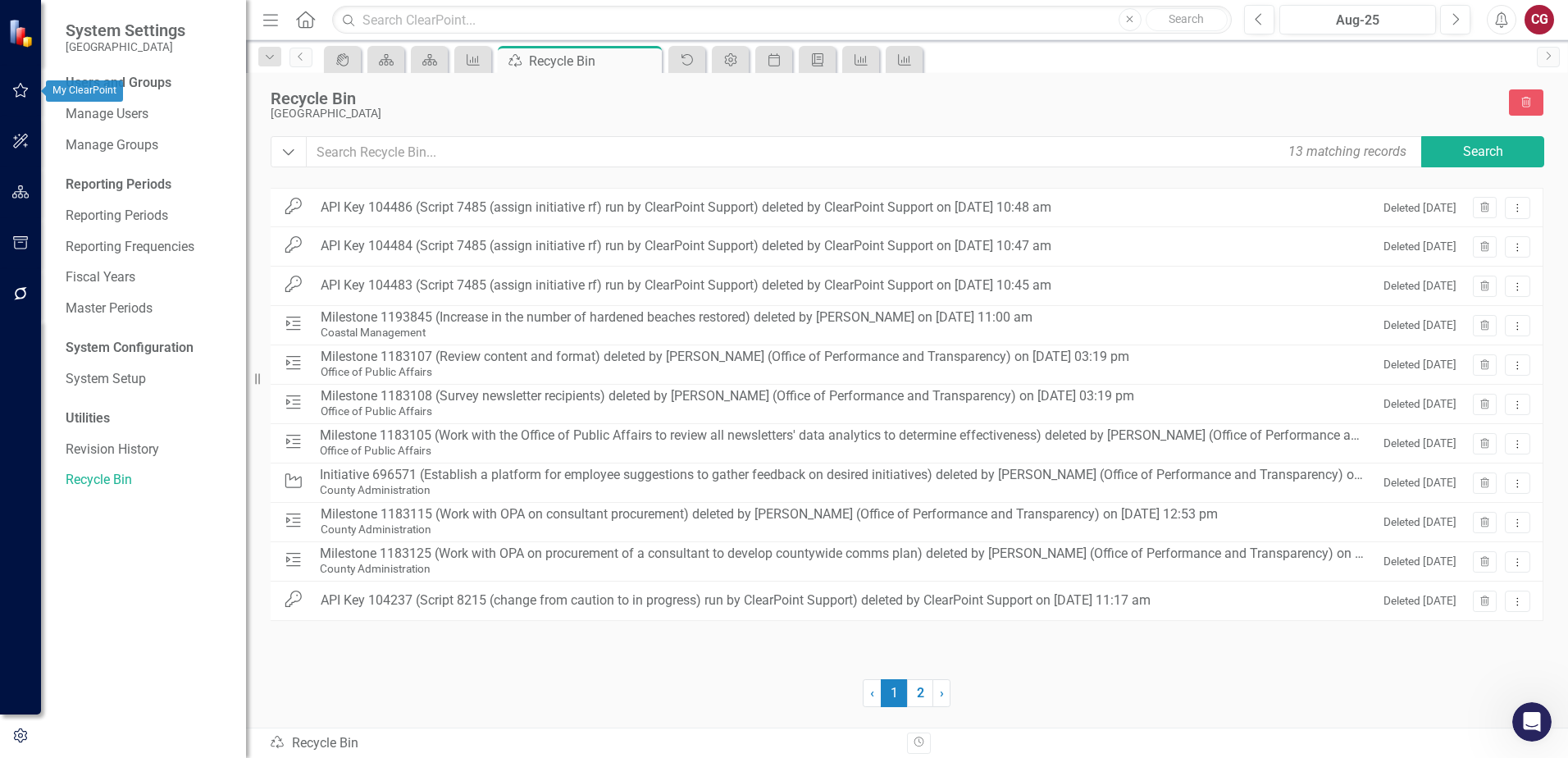
click at [22, 98] on button "button" at bounding box center [21, 91] width 37 height 34
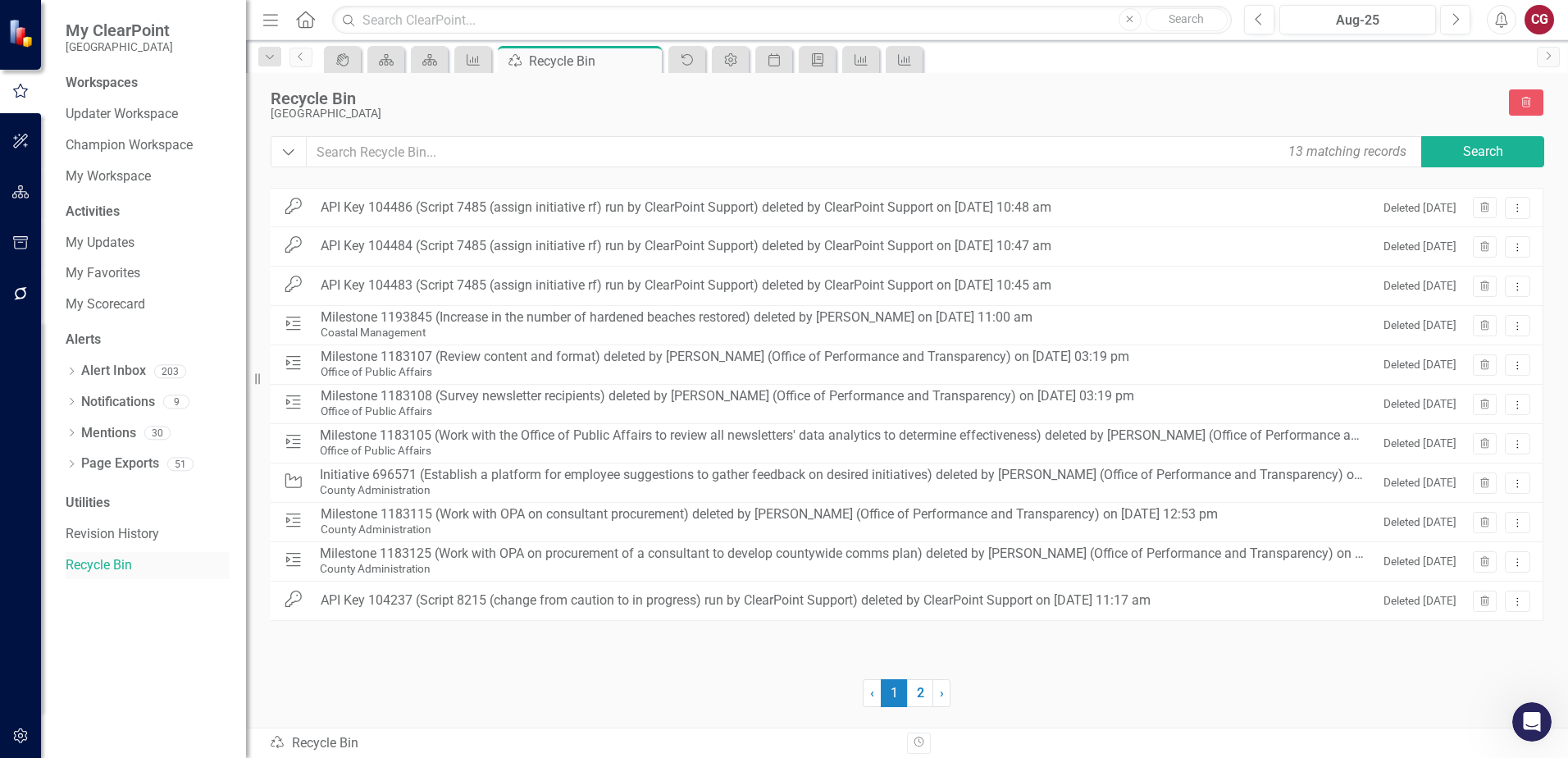
click at [124, 569] on link "Recycle Bin" at bounding box center [148, 565] width 164 height 19
click at [923, 696] on link "2" at bounding box center [920, 692] width 26 height 28
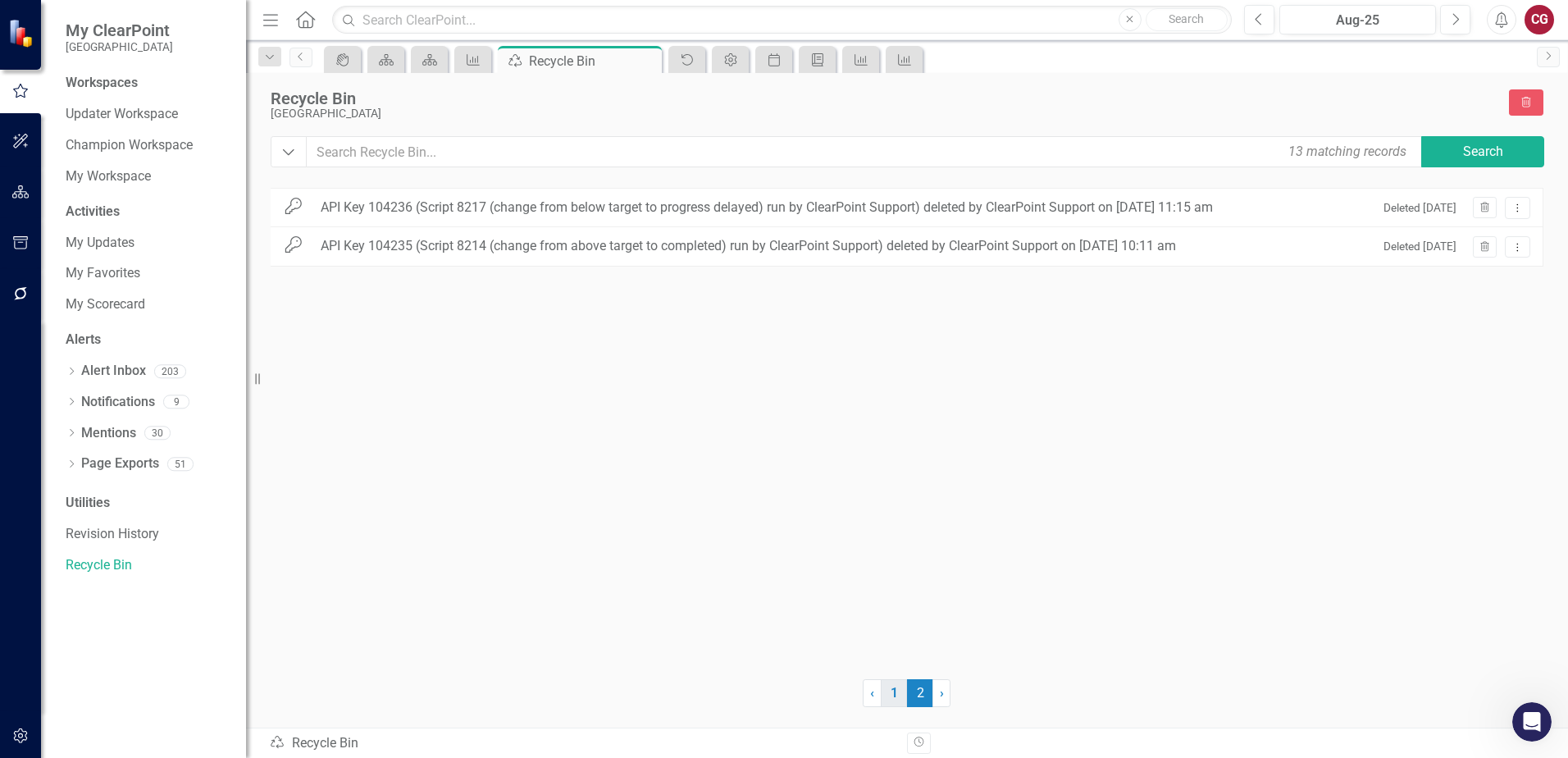
click at [897, 696] on link "1" at bounding box center [893, 692] width 26 height 28
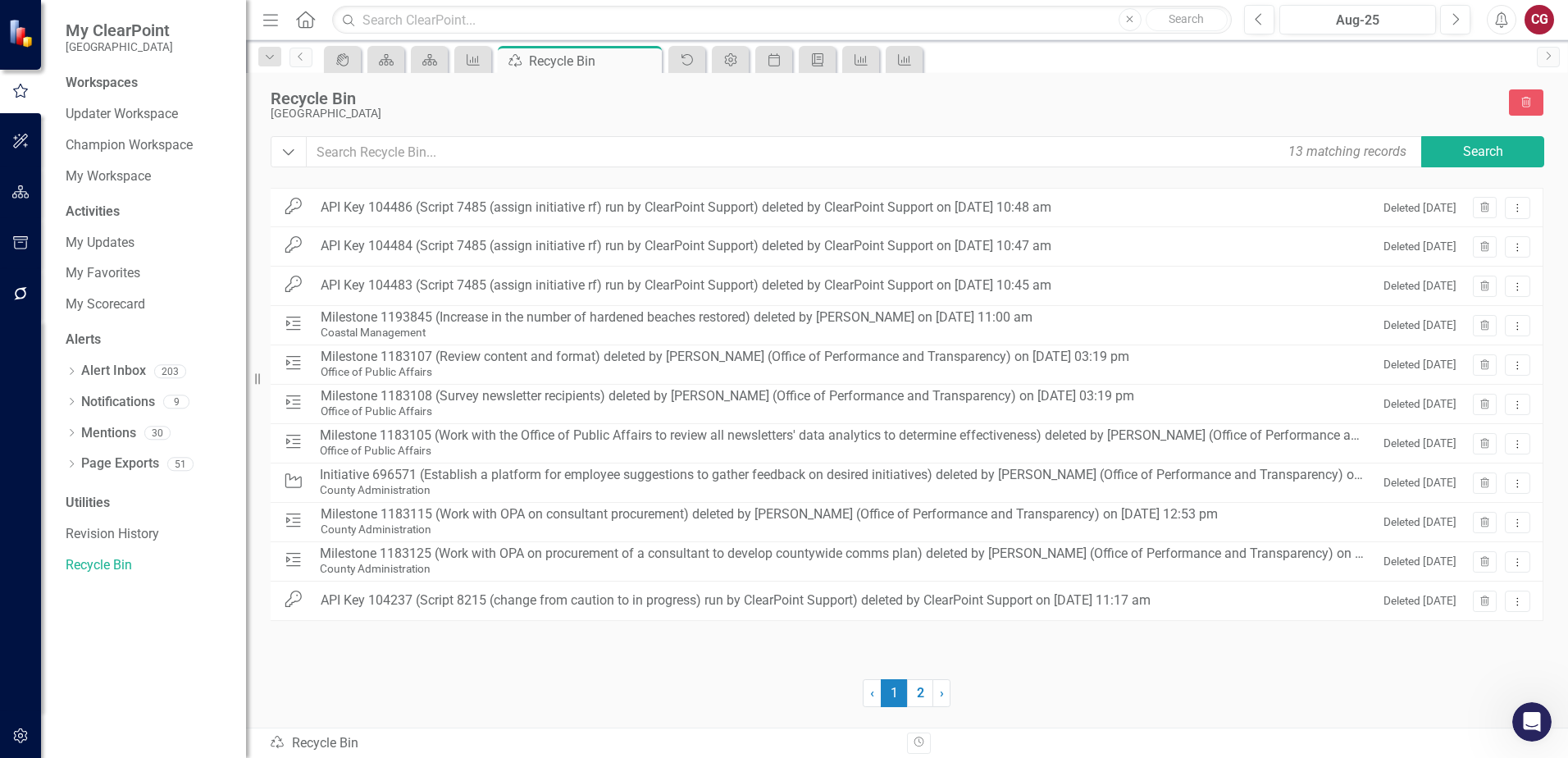
click at [336, 741] on div "Recycle Bin Recycle Bin" at bounding box center [582, 743] width 626 height 19
click at [28, 189] on icon "button" at bounding box center [21, 192] width 18 height 13
